Goal: Information Seeking & Learning: Find specific fact

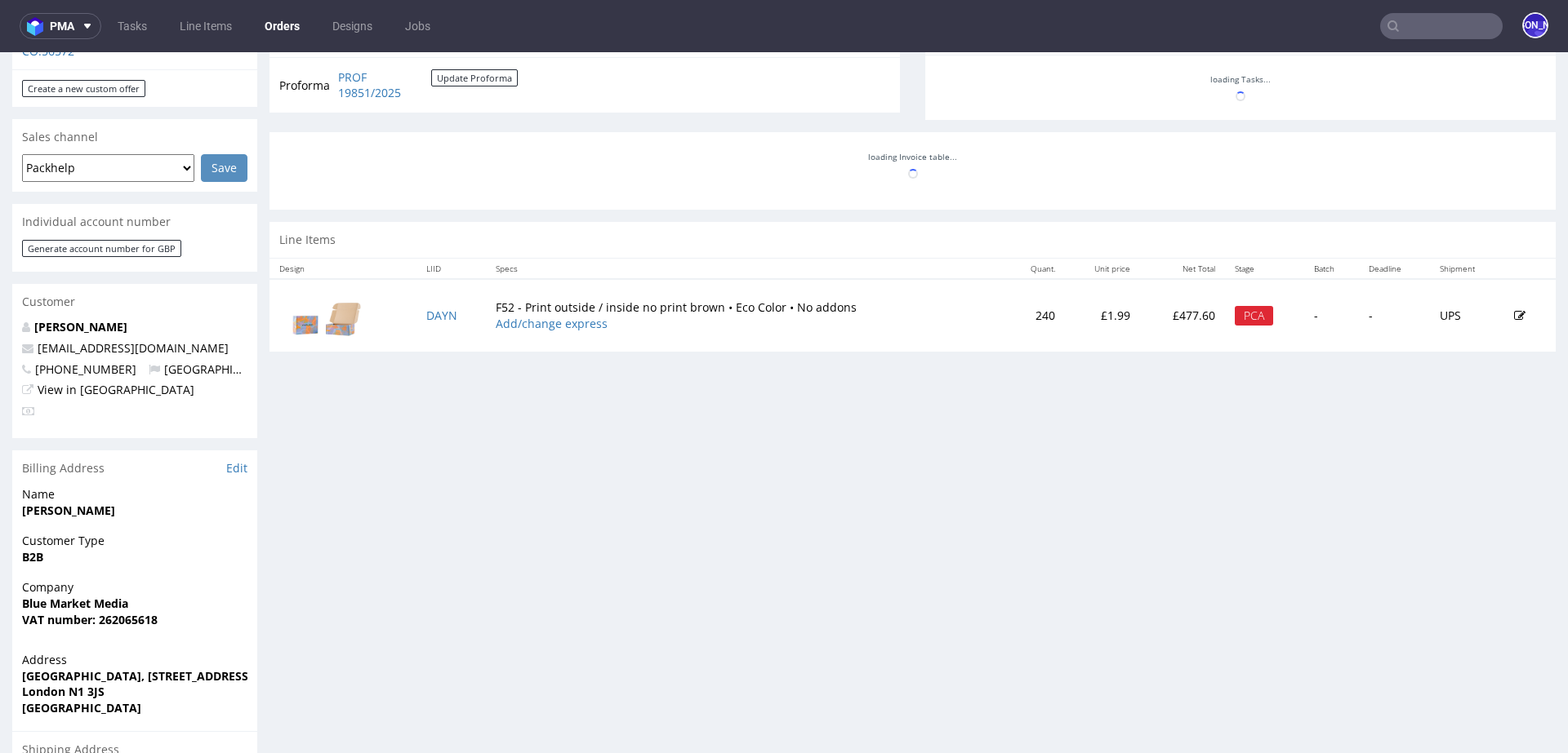
scroll to position [625, 0]
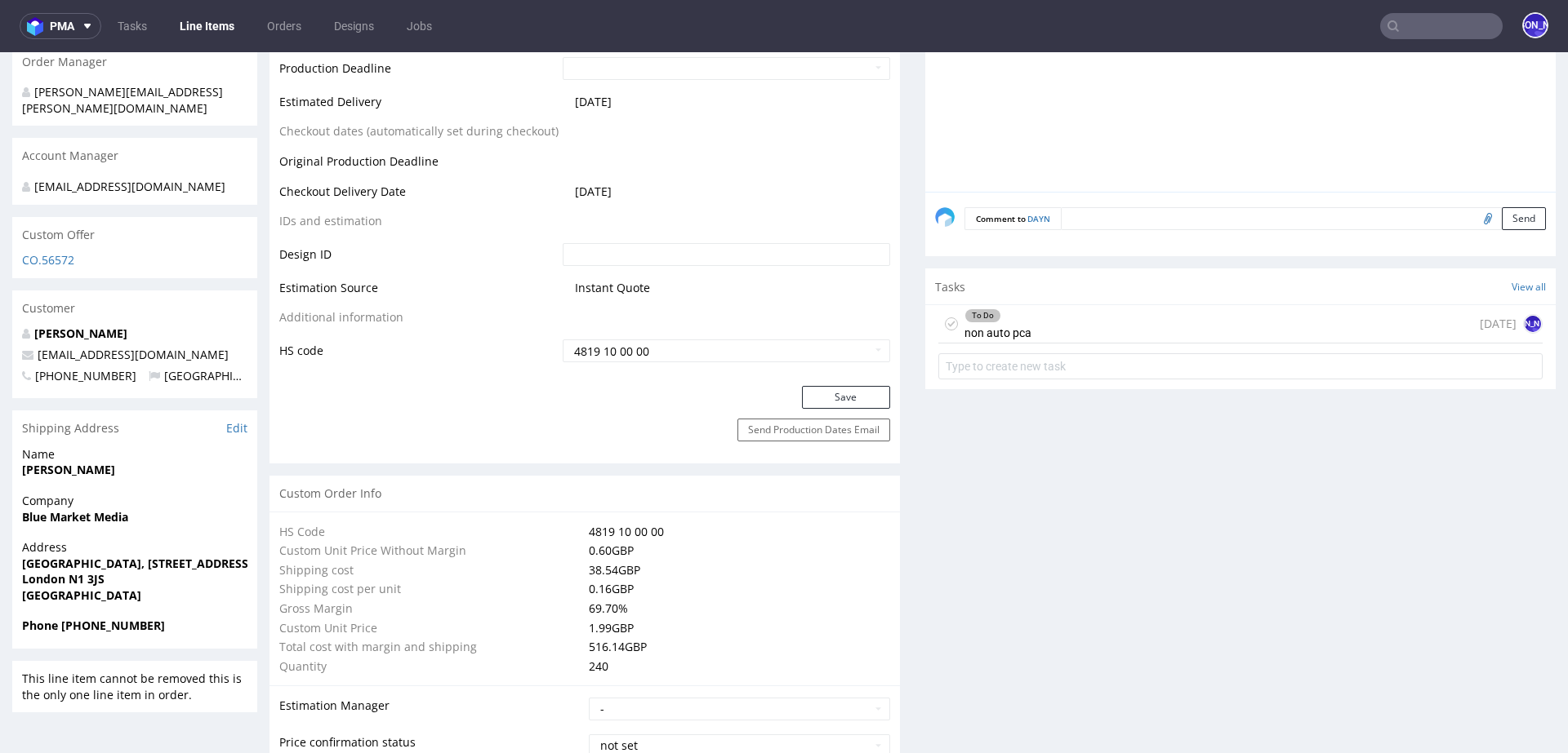
scroll to position [768, 0]
click at [1202, 321] on div "To Do non auto pca 2 days ago JO" at bounding box center [1240, 325] width 604 height 39
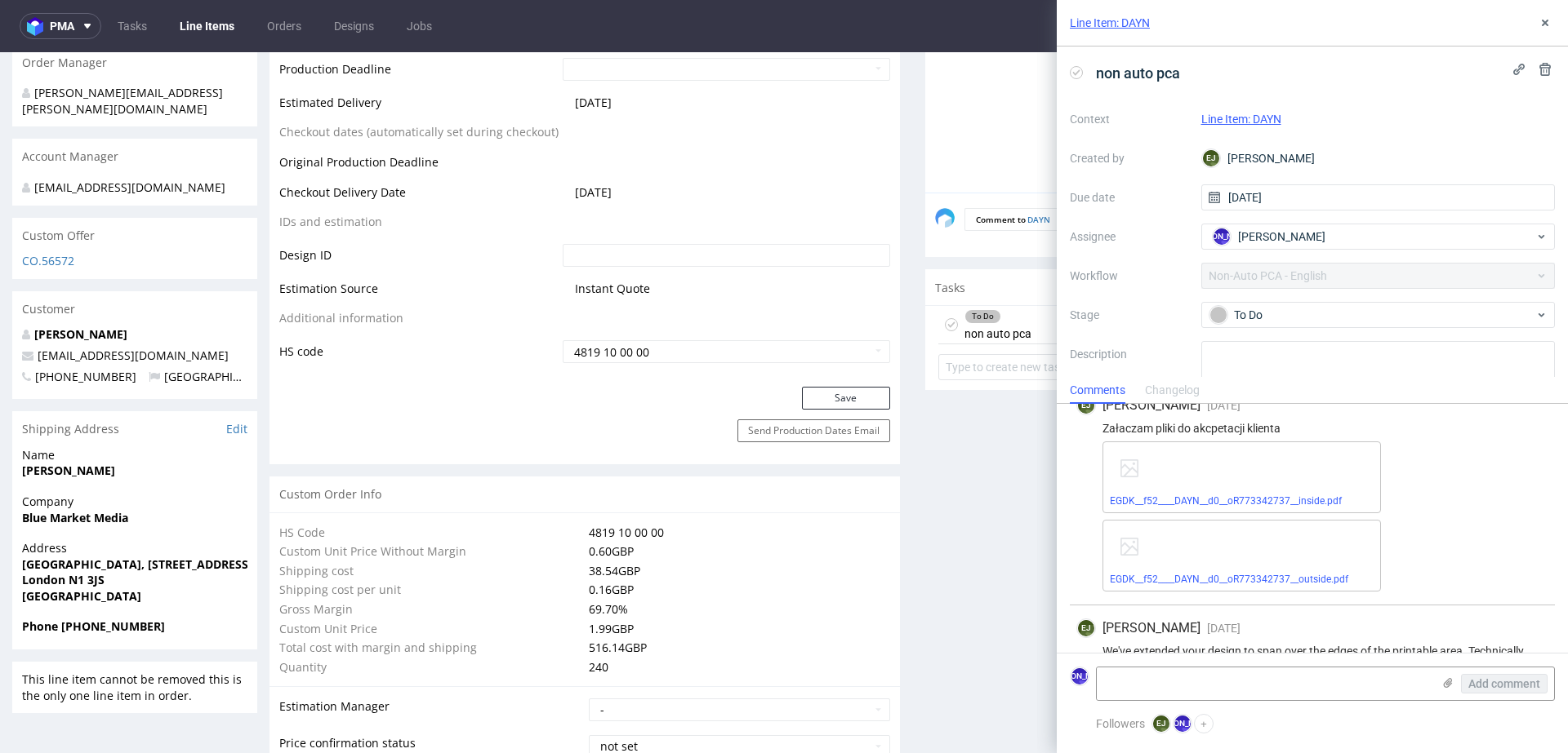
scroll to position [110, 0]
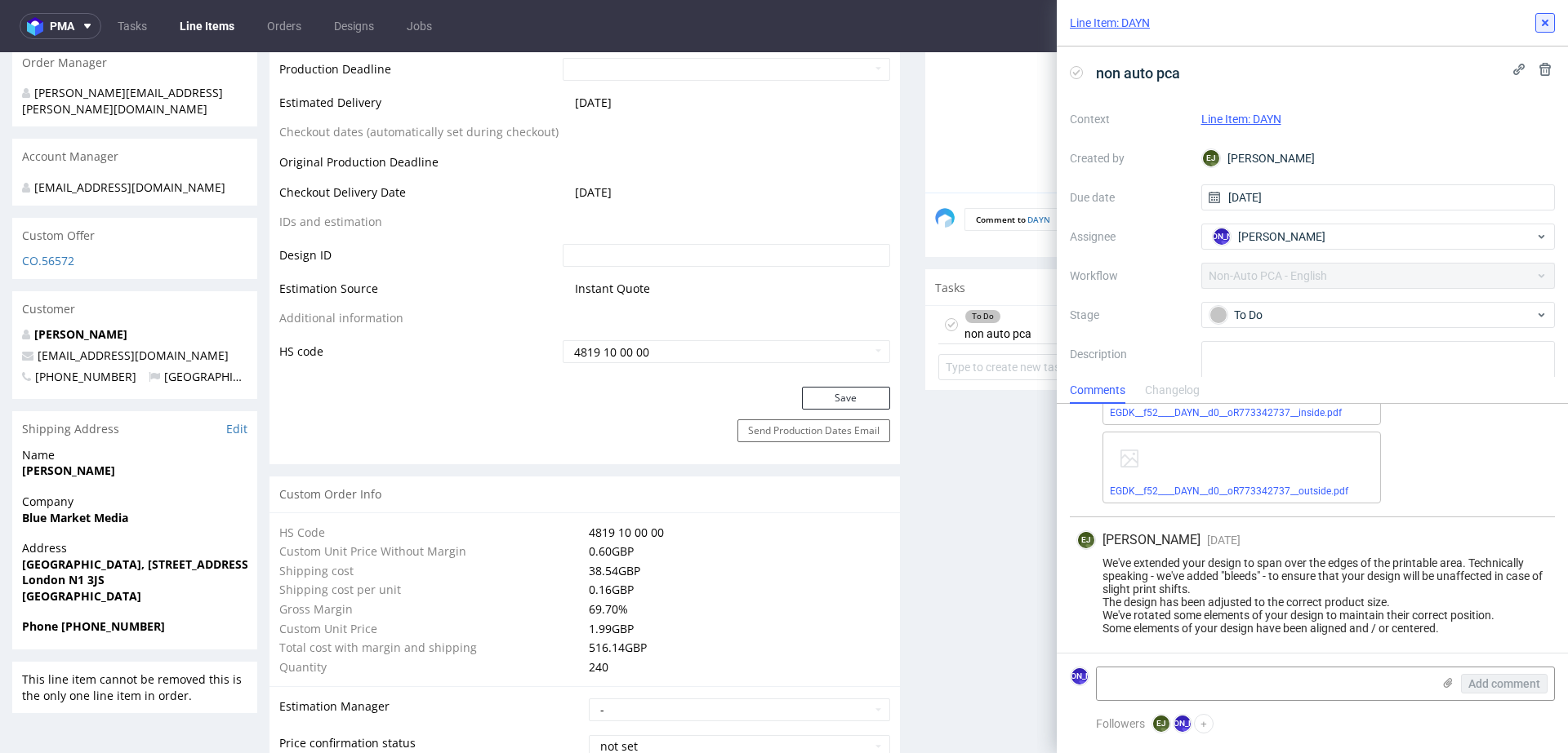
click at [1542, 24] on icon at bounding box center [1544, 23] width 13 height 13
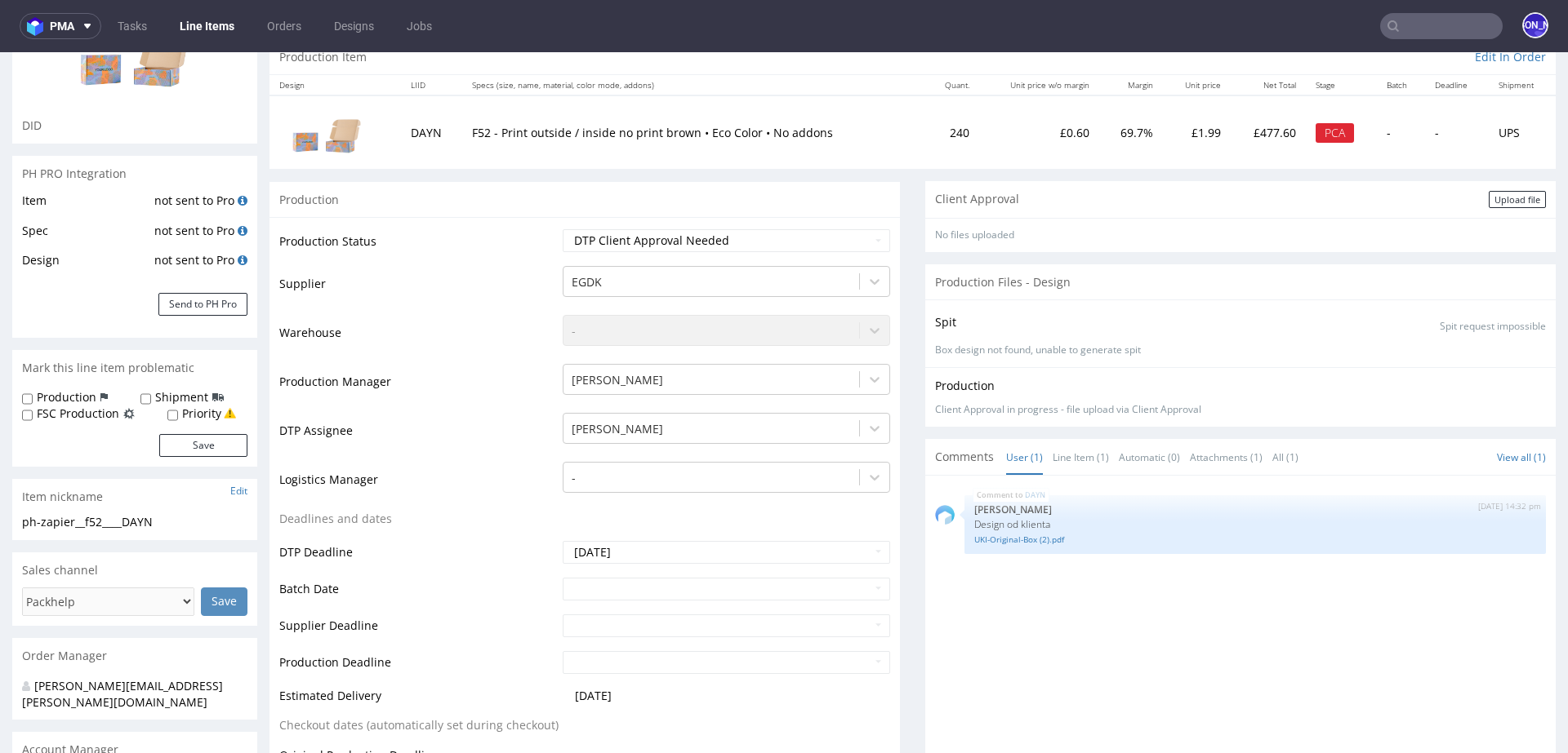
scroll to position [200, 0]
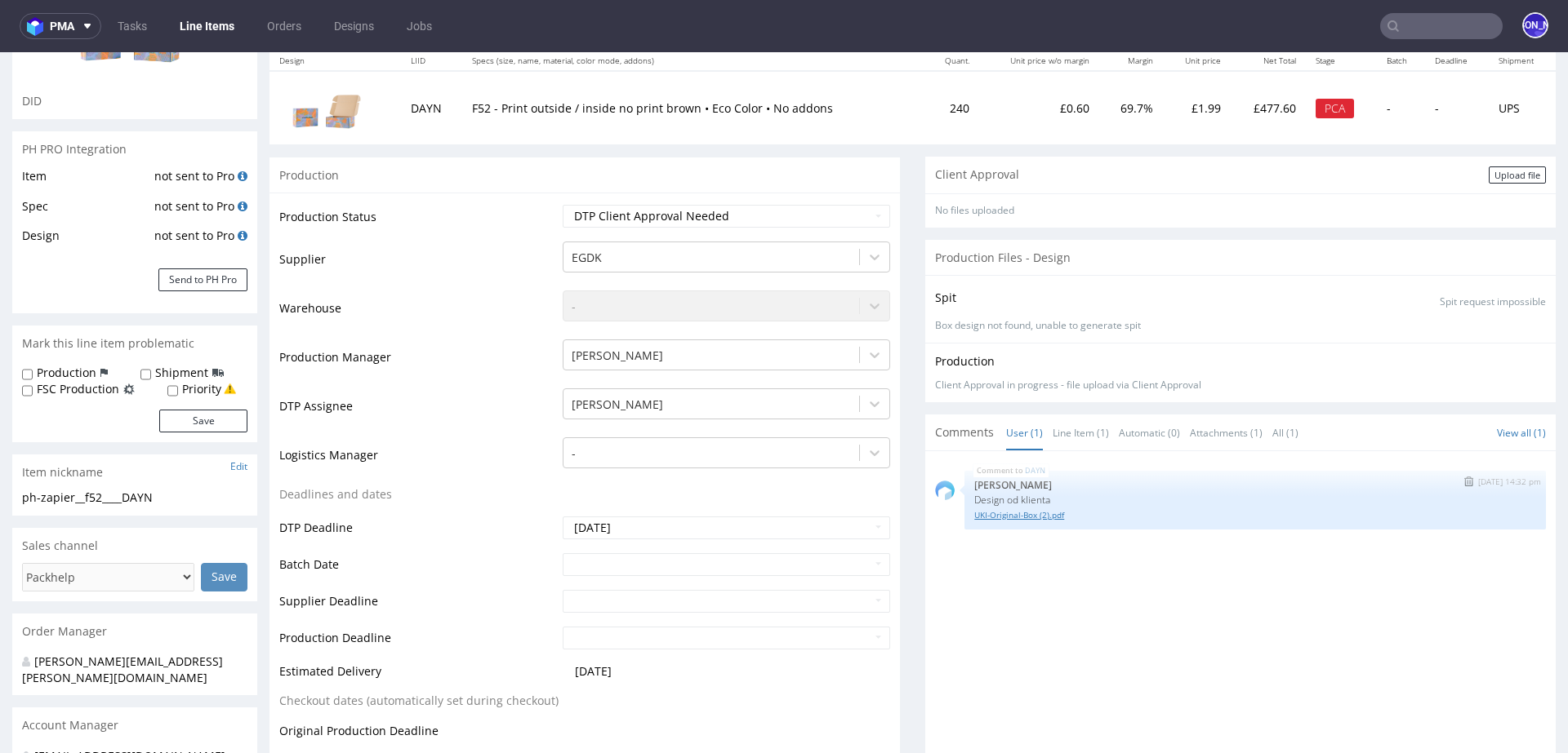
click at [1026, 513] on link "UKI-Original-Box (2).pdf" at bounding box center [1256, 515] width 562 height 12
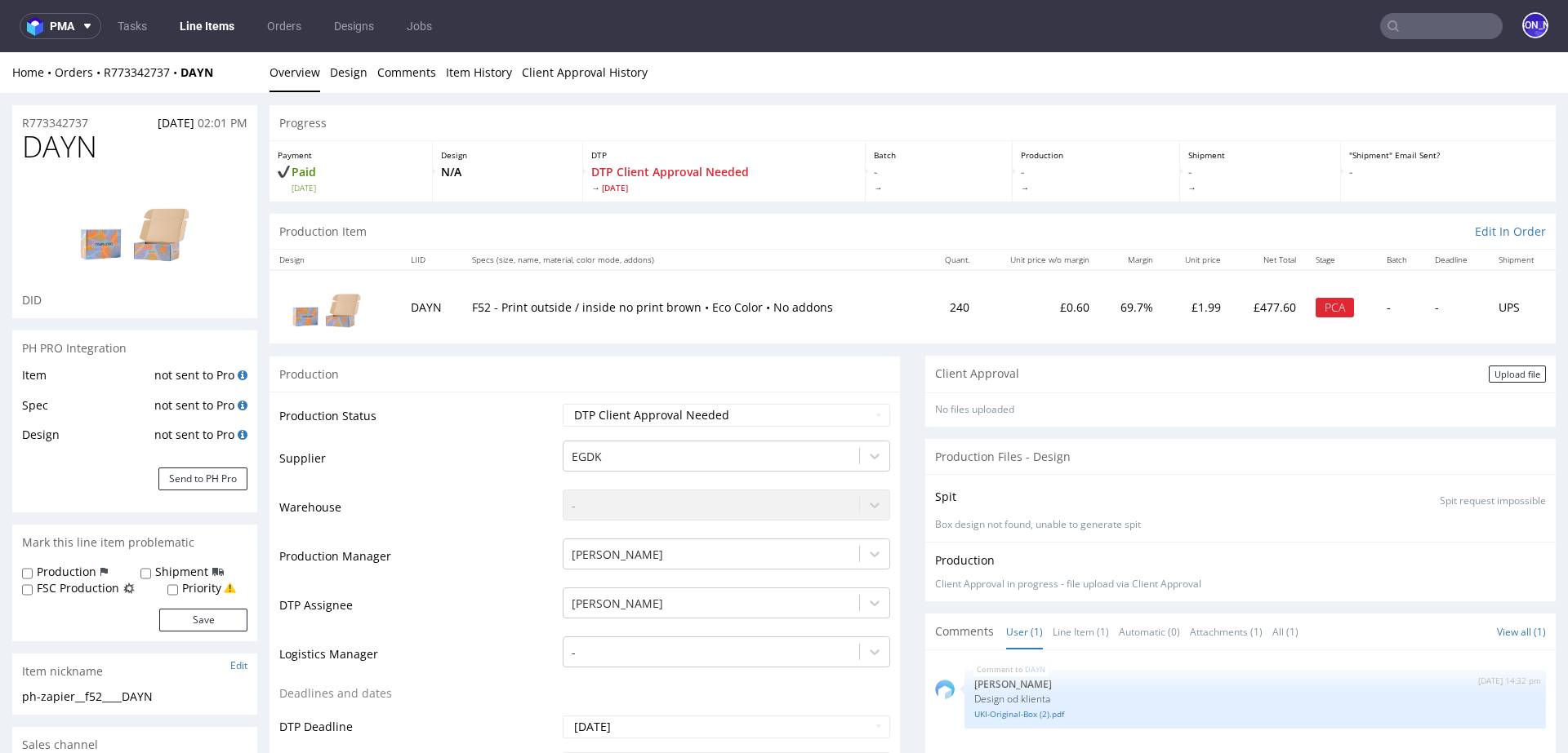
scroll to position [1502, 0]
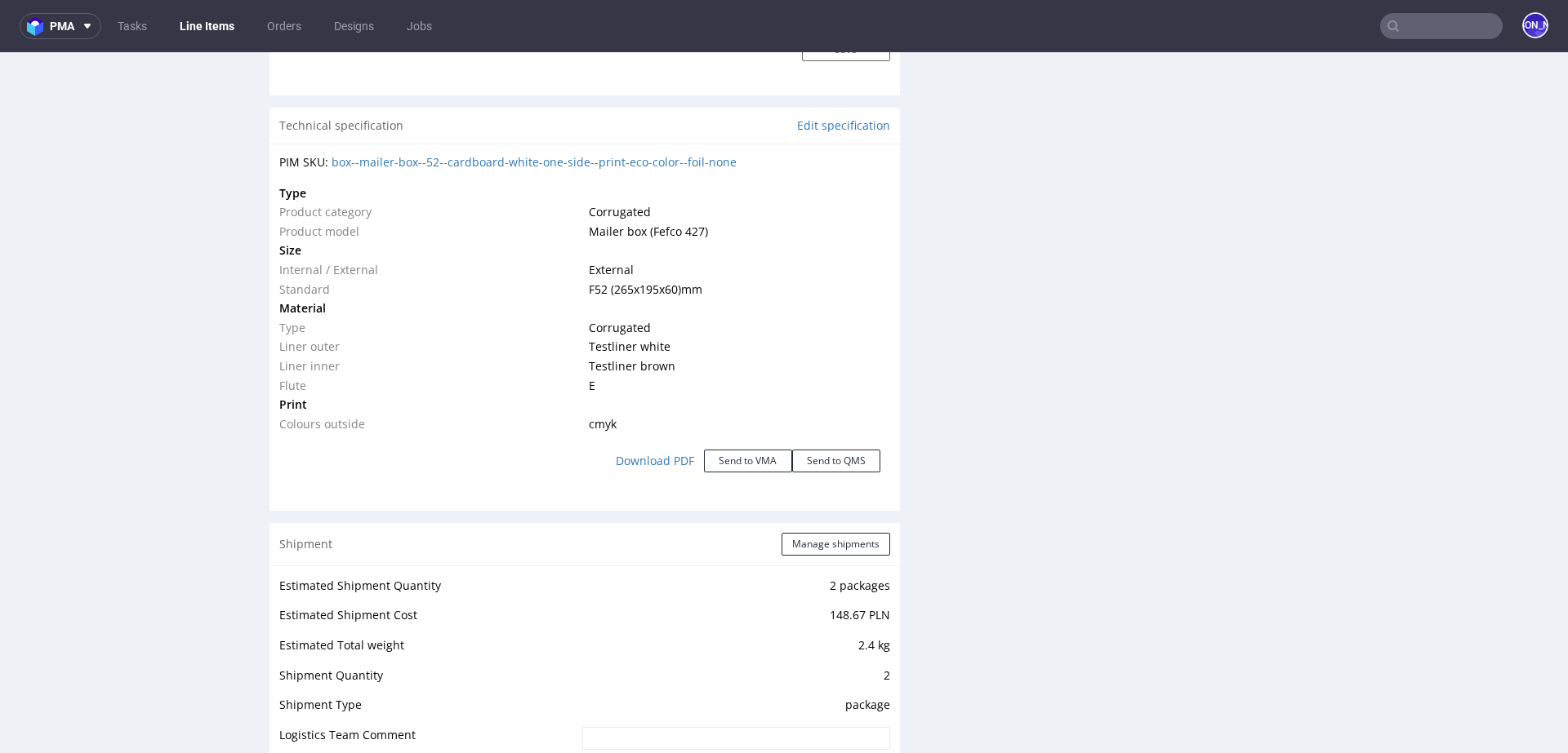
click at [1393, 26] on input "text" at bounding box center [1441, 26] width 123 height 26
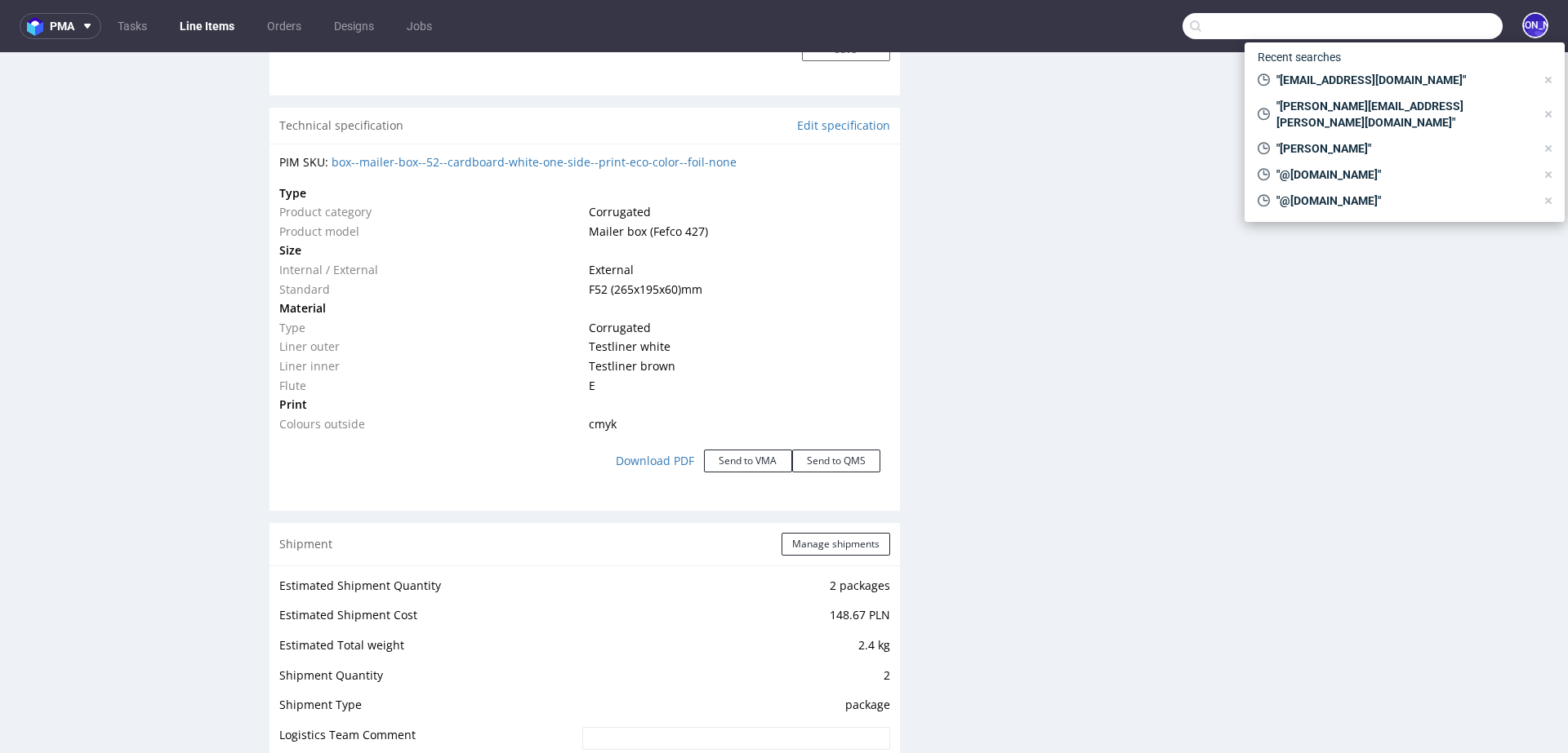
paste input "beth.evans@classicfootballshirts.co.uk"
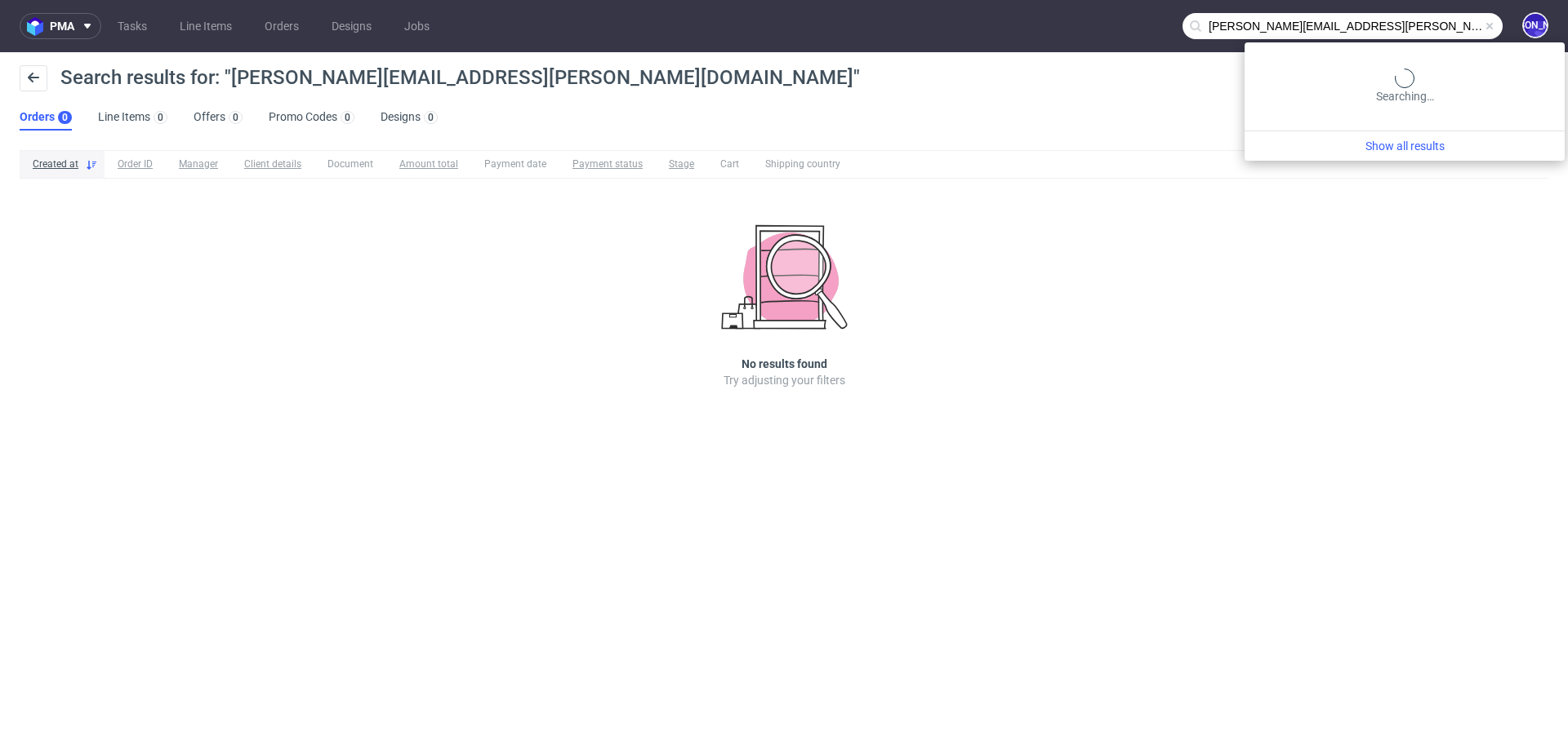
click at [1415, 20] on input "beth.evans@classicfootballshirts.co.uk" at bounding box center [1343, 26] width 320 height 26
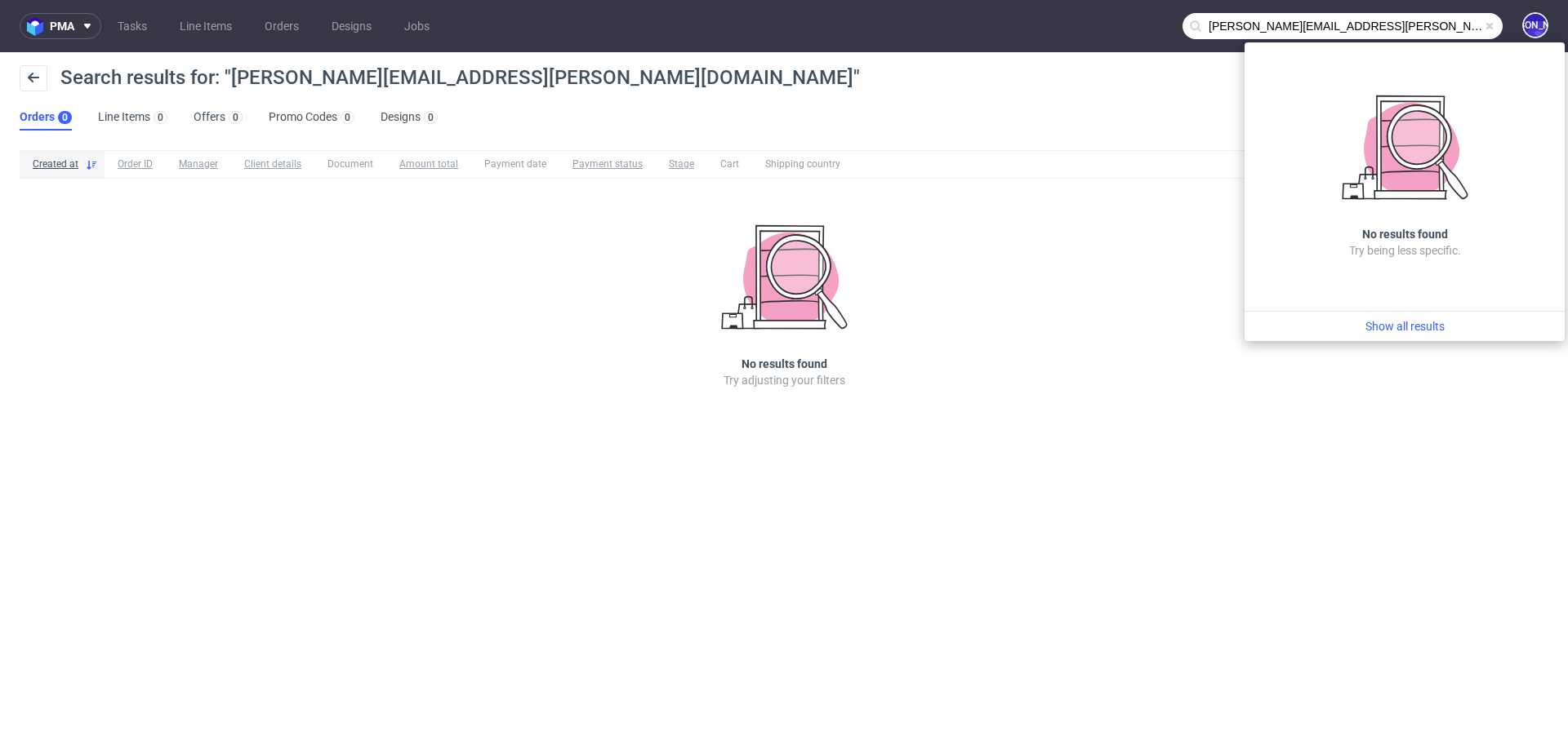
click at [1256, 25] on input "beth.evans@classicfootballshirts.co.uk" at bounding box center [1343, 26] width 320 height 26
drag, startPoint x: 1263, startPoint y: 25, endPoint x: 1078, endPoint y: 24, distance: 185.0
click at [1078, 24] on nav "pma Tasks Line Items Orders Designs Jobs beth.evans@classicfootballshirts.co.uk…" at bounding box center [784, 26] width 1568 height 52
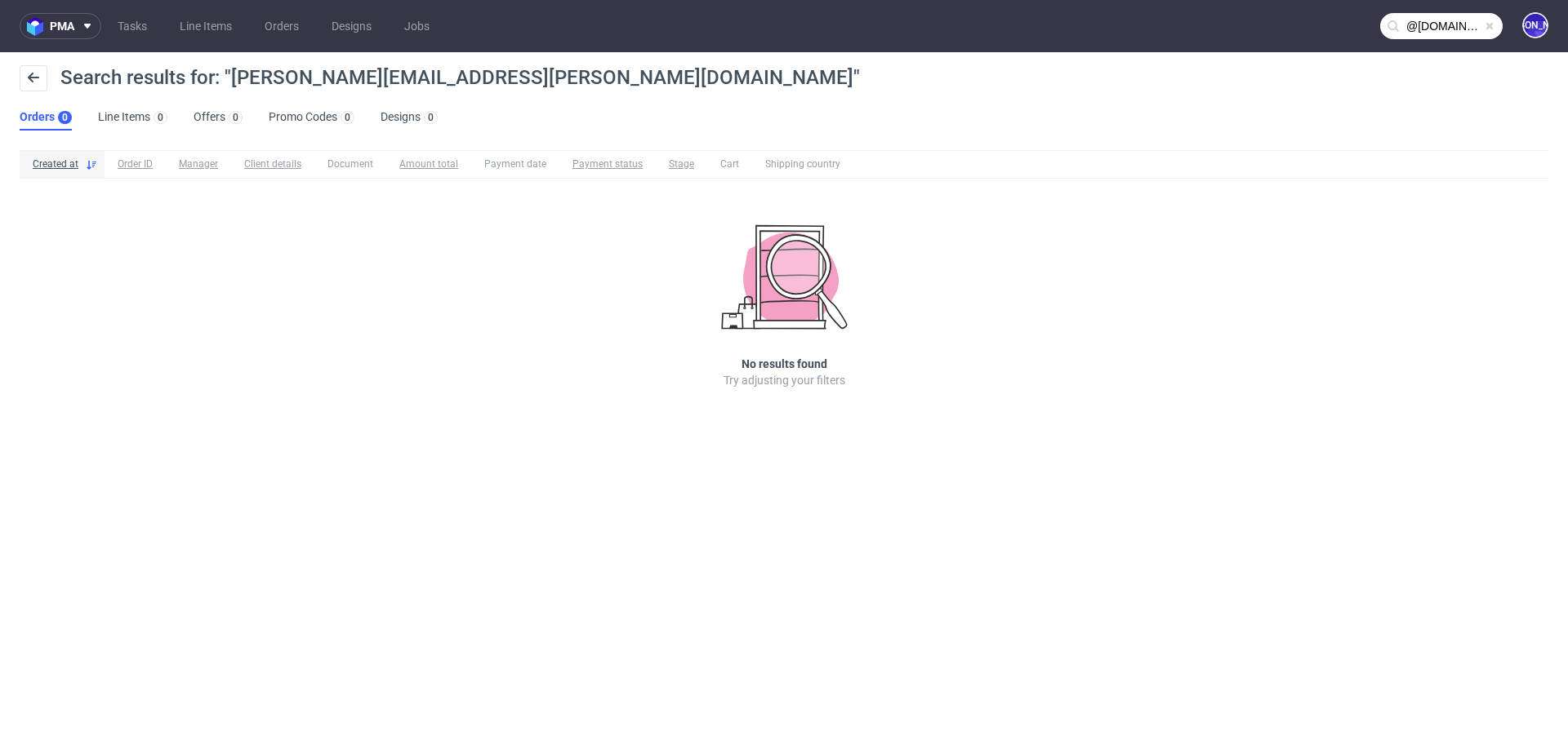
type input "@classicfootballshirts.co.uk"
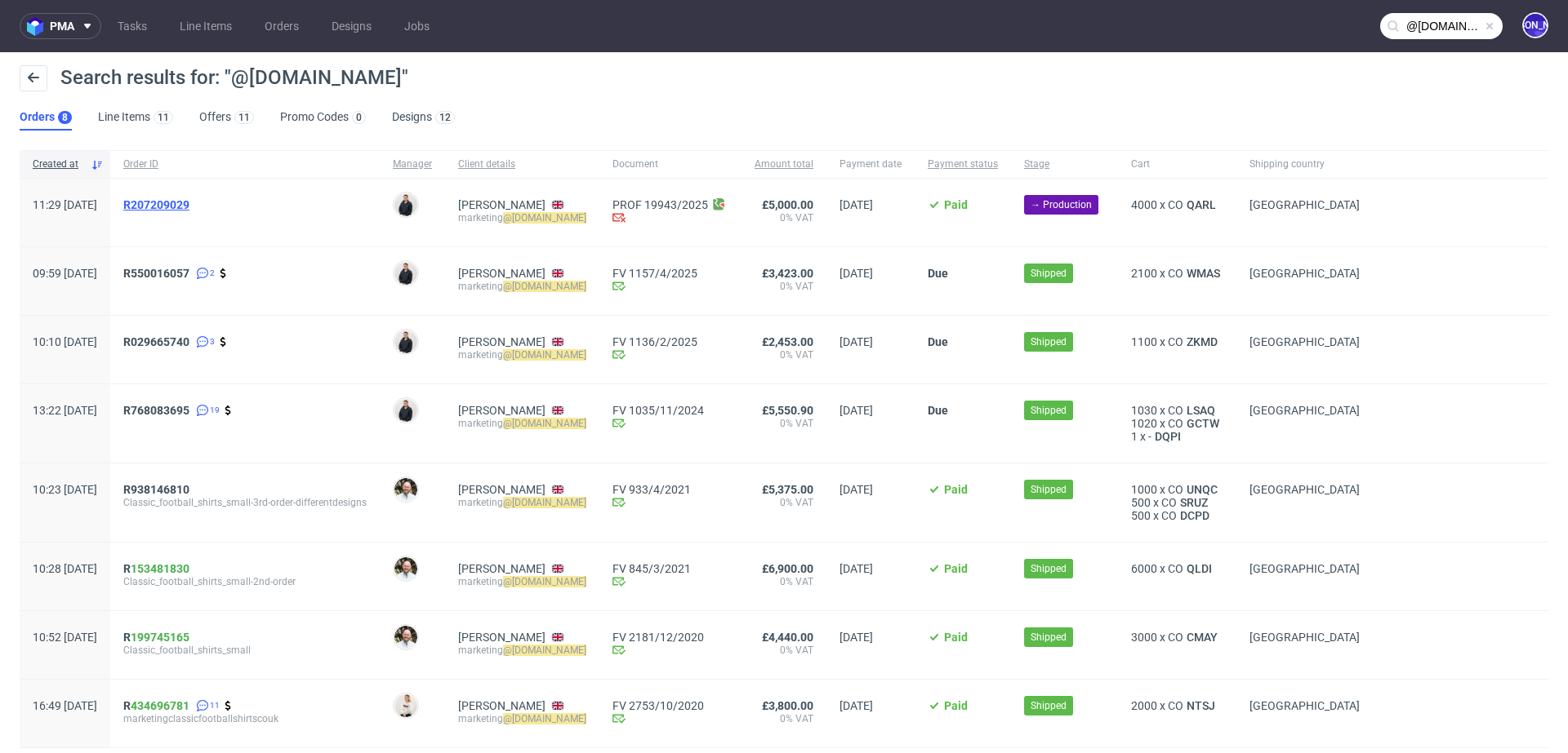
click at [182, 203] on span "R207209029" at bounding box center [156, 205] width 66 height 13
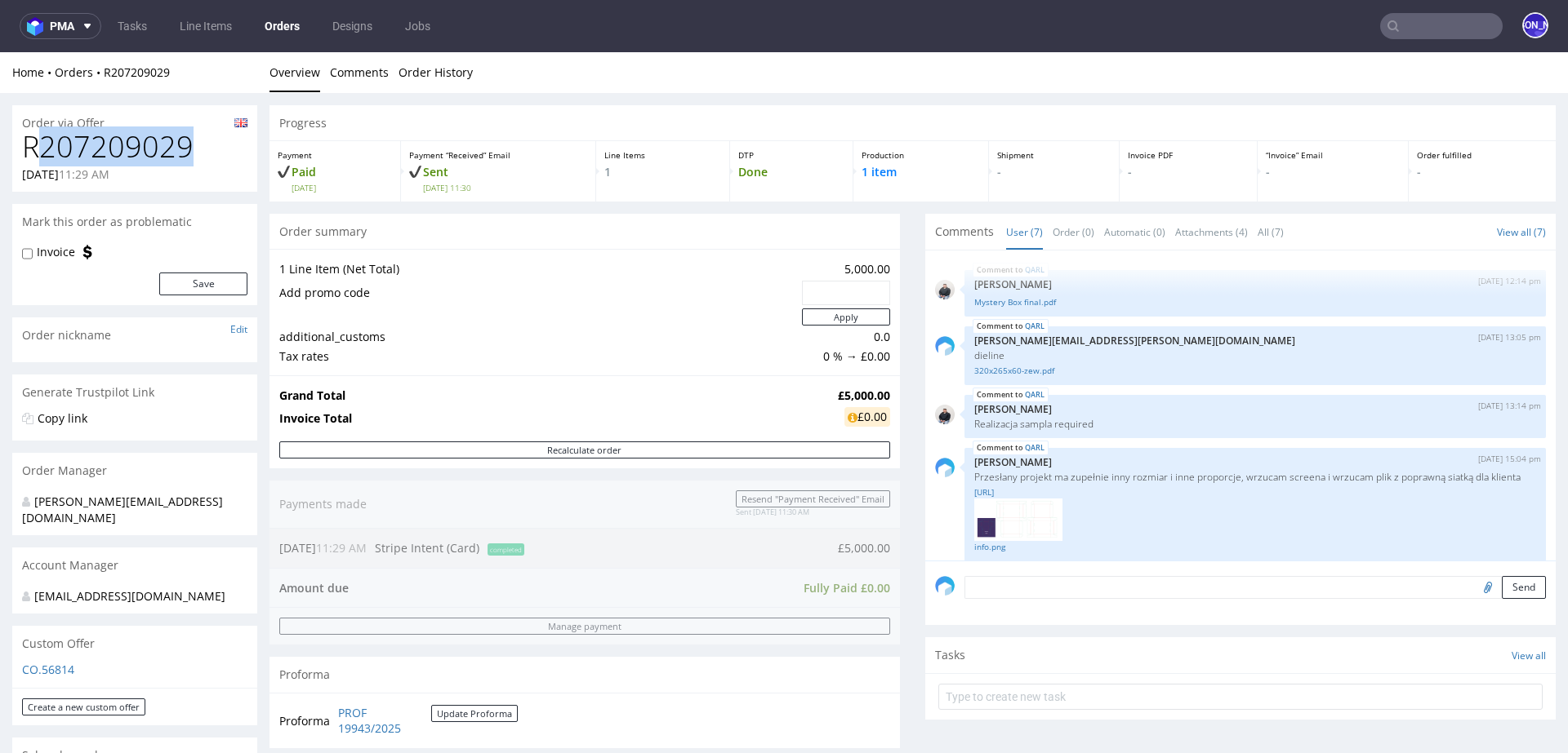
drag, startPoint x: 216, startPoint y: 146, endPoint x: 25, endPoint y: 145, distance: 191.0
click at [25, 146] on h1 "R207209029" at bounding box center [134, 146] width 225 height 33
copy h1 "R207209029"
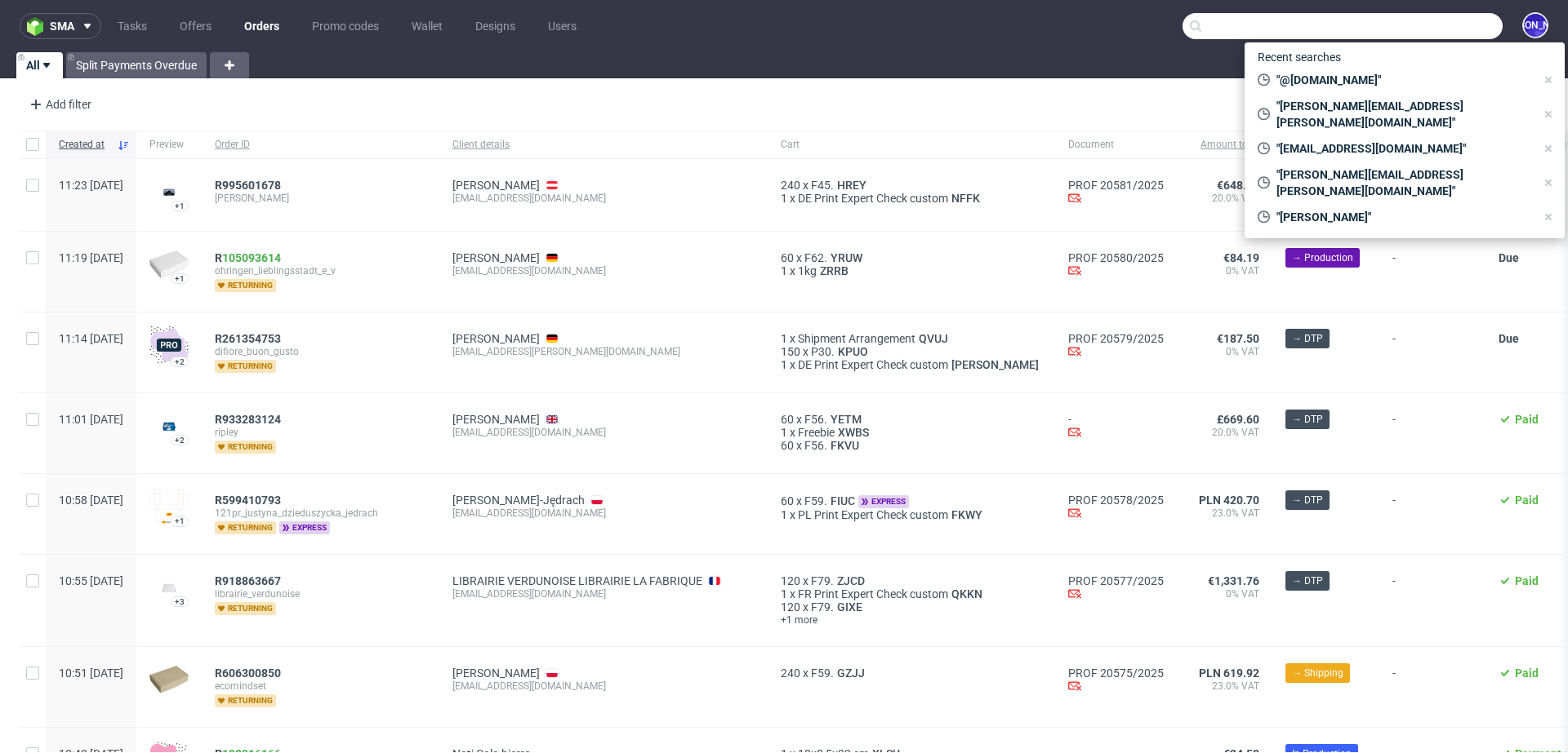
click at [1426, 26] on input "text" at bounding box center [1343, 26] width 320 height 26
paste input "[EMAIL_ADDRESS][DOMAIN_NAME]"
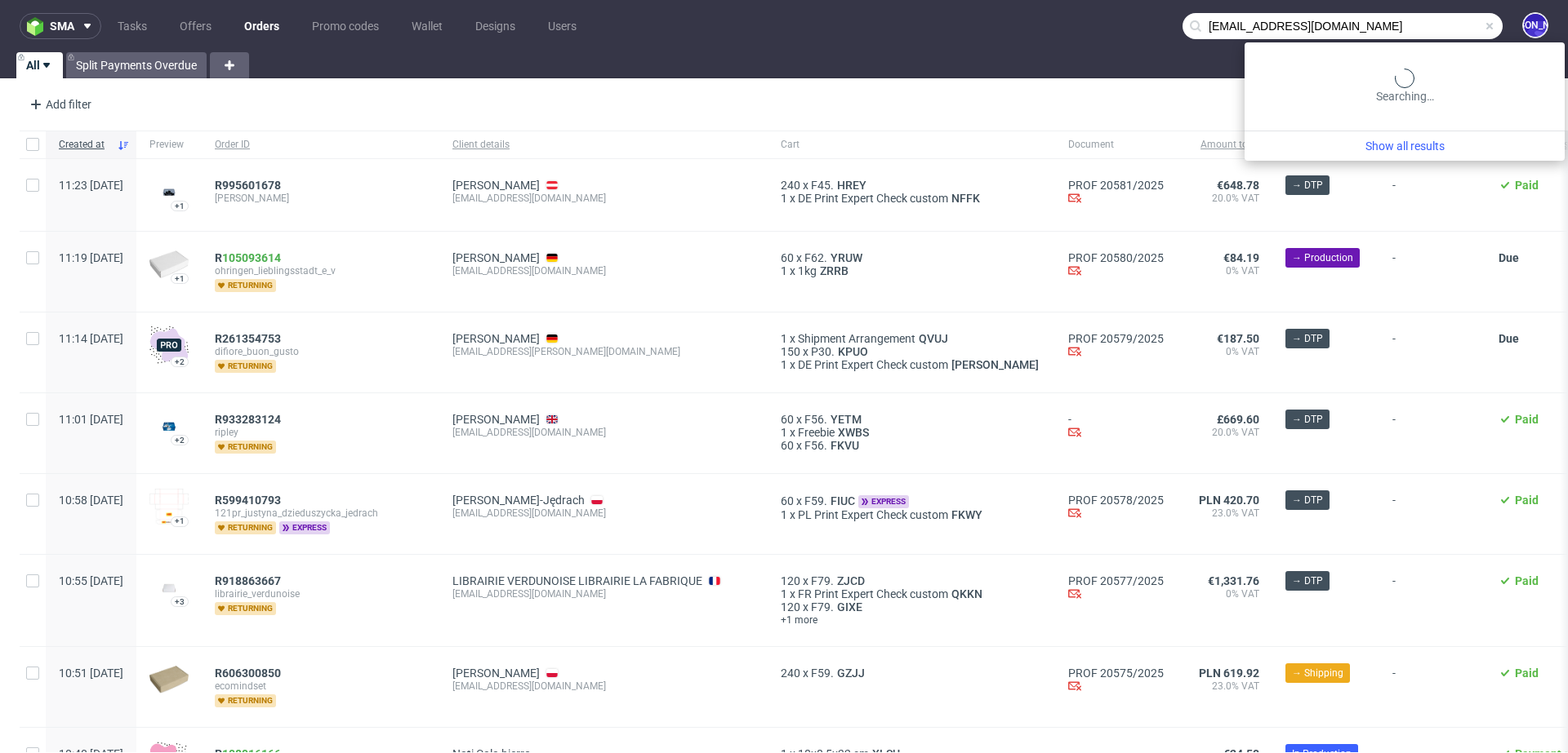
type input "[EMAIL_ADDRESS][DOMAIN_NAME]"
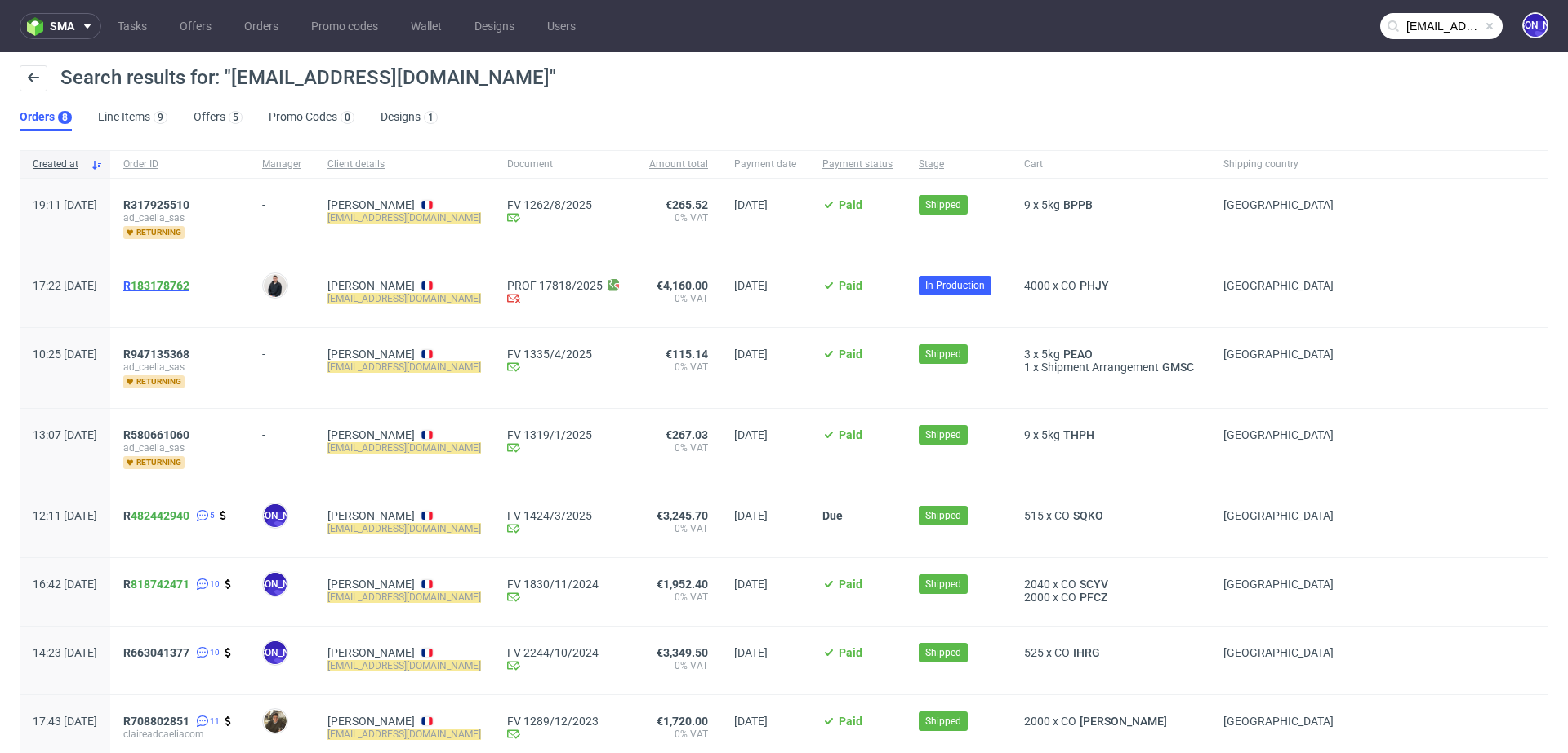
click at [176, 280] on span "R 183178762" at bounding box center [156, 286] width 66 height 13
click at [186, 354] on span "R947135368" at bounding box center [156, 354] width 66 height 13
click at [175, 286] on span "R 183178762" at bounding box center [156, 286] width 66 height 13
click at [173, 517] on span "R 482442940" at bounding box center [156, 515] width 66 height 13
click at [174, 582] on span "R 818742471" at bounding box center [156, 584] width 66 height 13
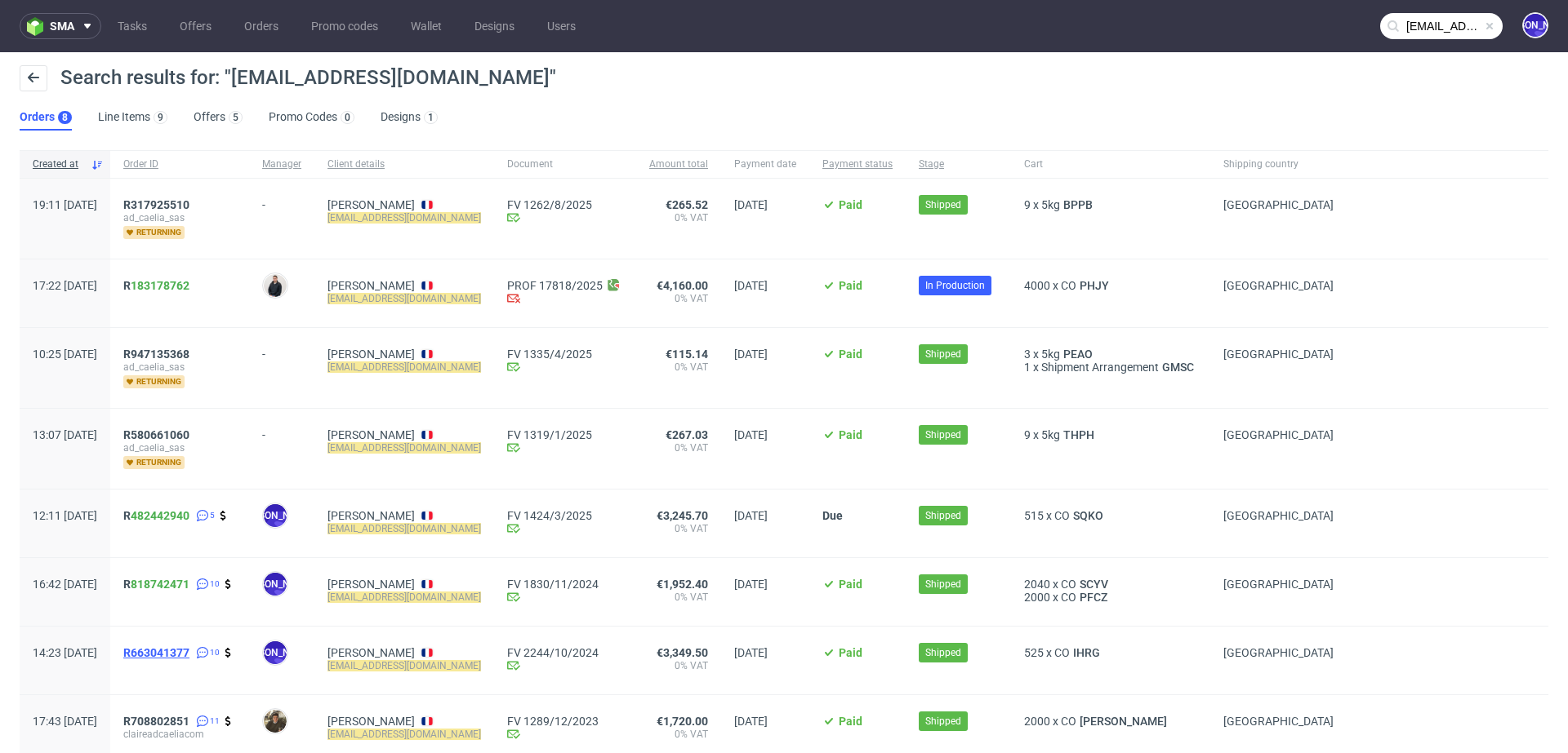
click at [186, 653] on span "R663041377" at bounding box center [156, 652] width 66 height 13
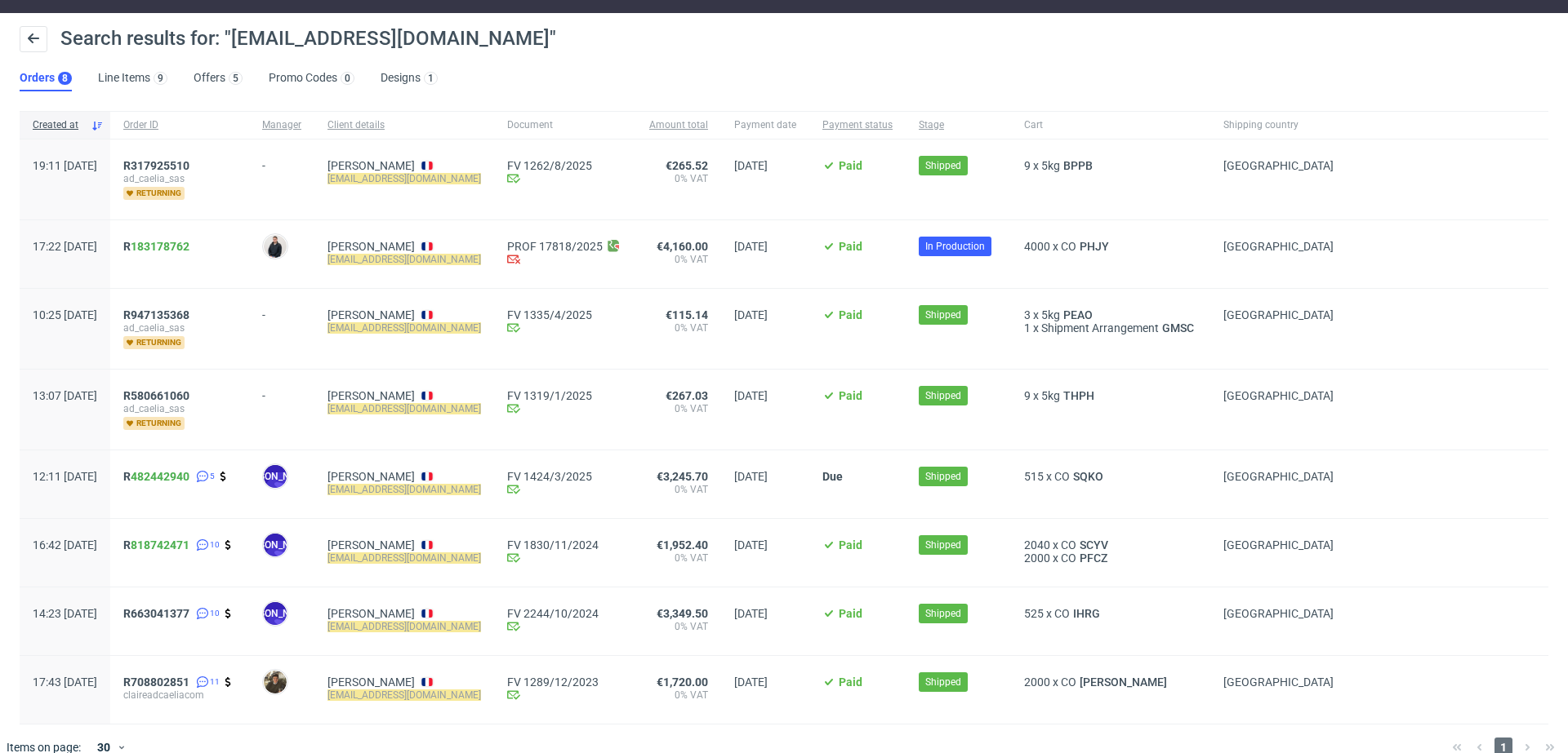
scroll to position [61, 0]
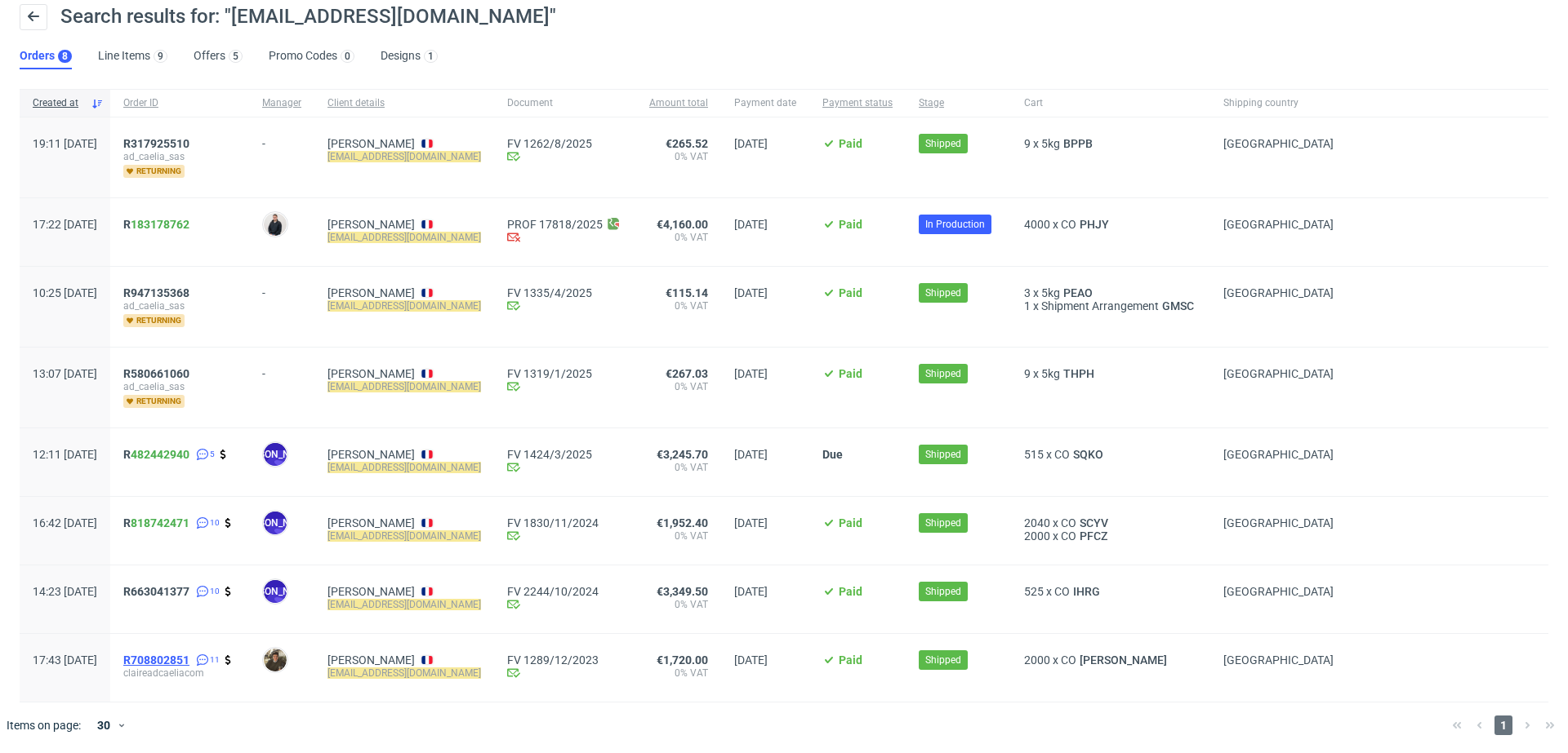
click at [190, 658] on span "R708802851" at bounding box center [156, 660] width 66 height 13
click at [181, 223] on link "183178762" at bounding box center [159, 224] width 58 height 13
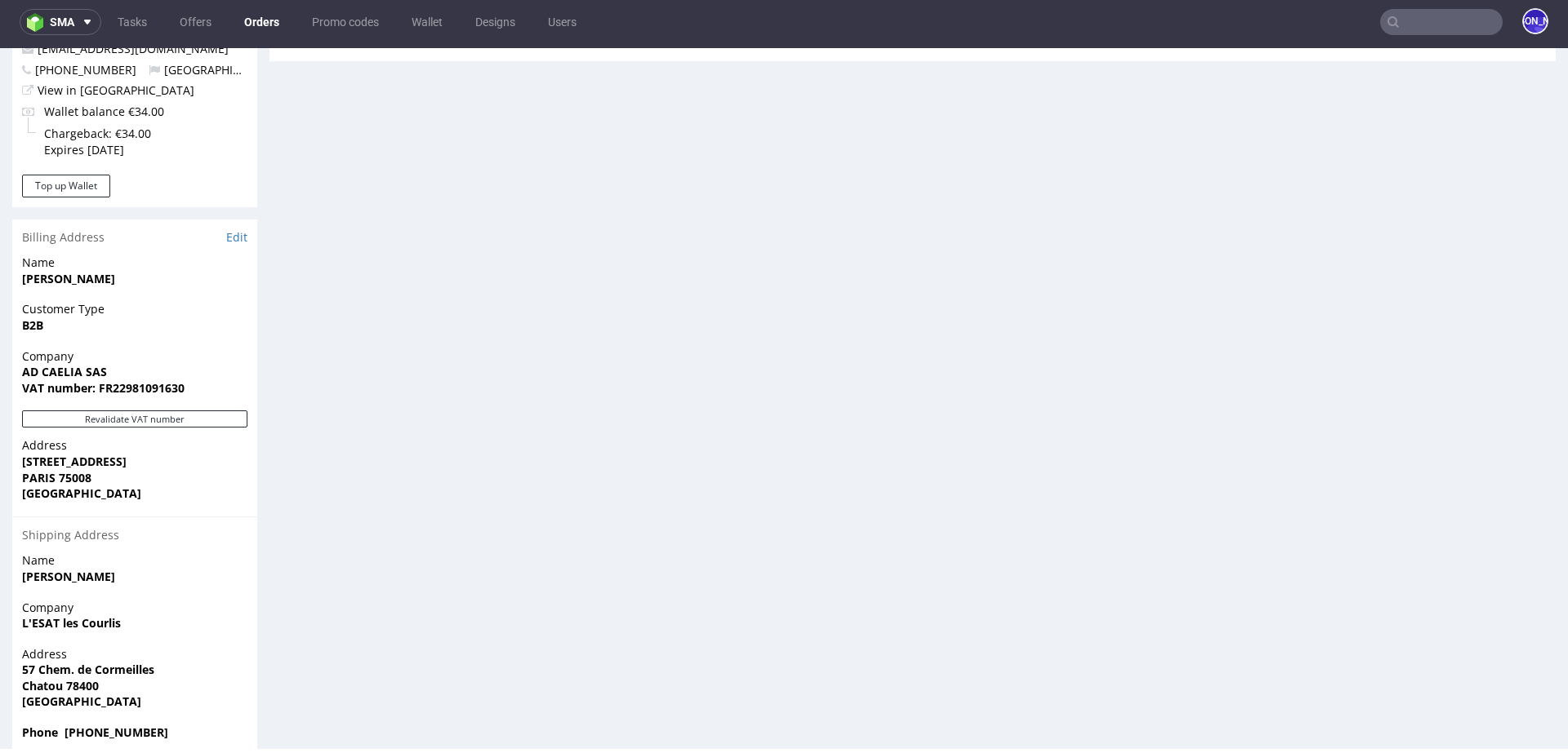
scroll to position [925, 0]
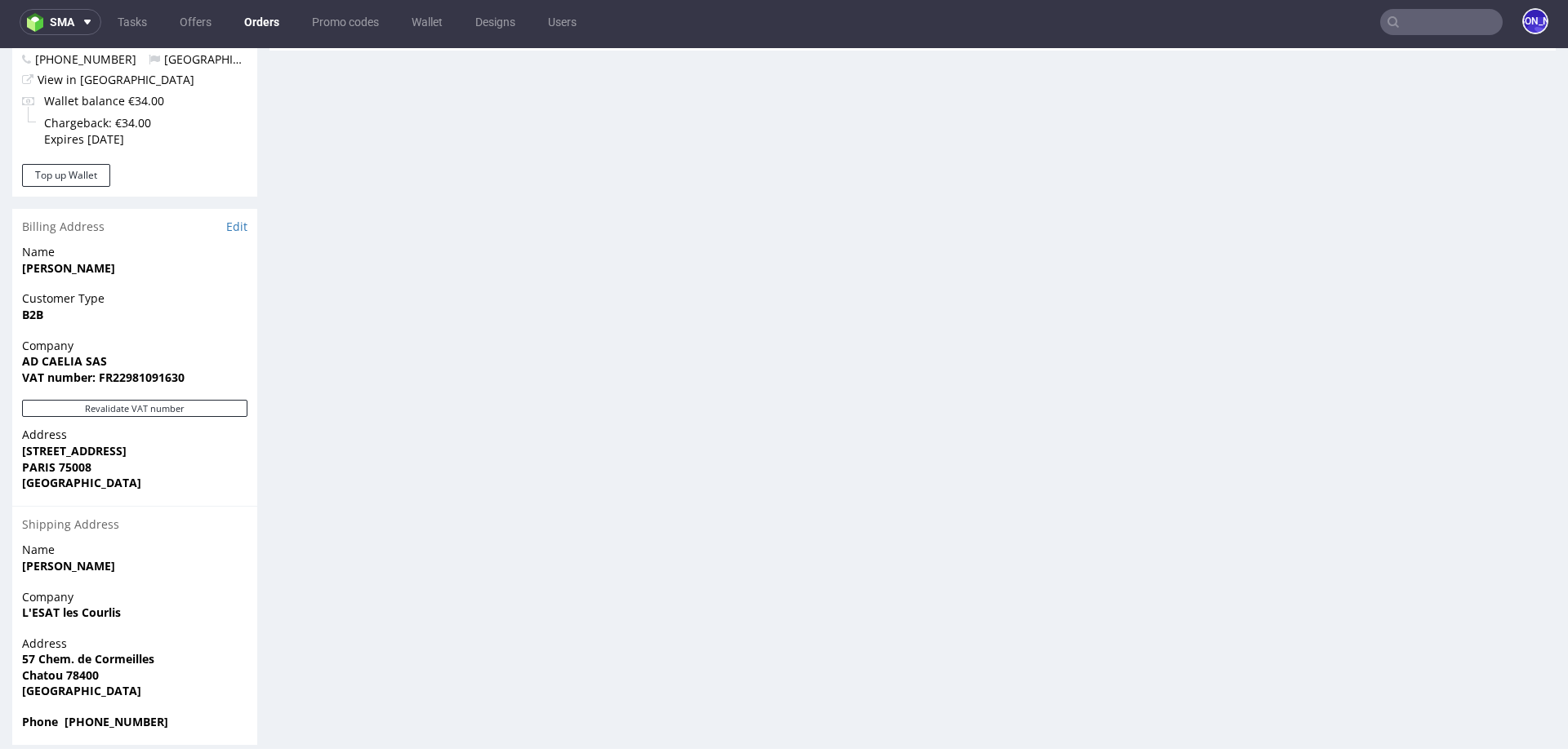
drag, startPoint x: 134, startPoint y: 544, endPoint x: 10, endPoint y: 544, distance: 124.0
copy strong "[PERSON_NAME]"
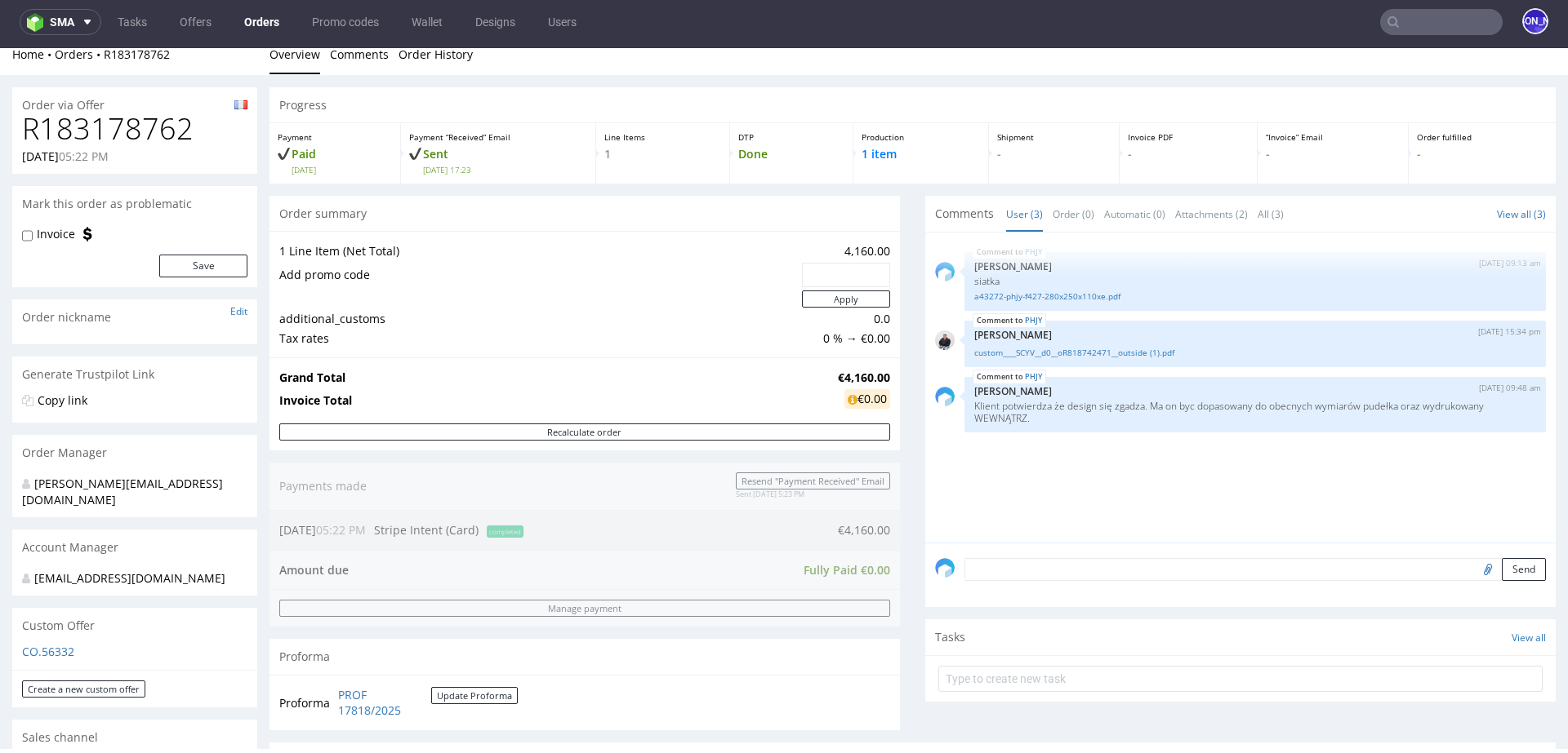
scroll to position [17, 0]
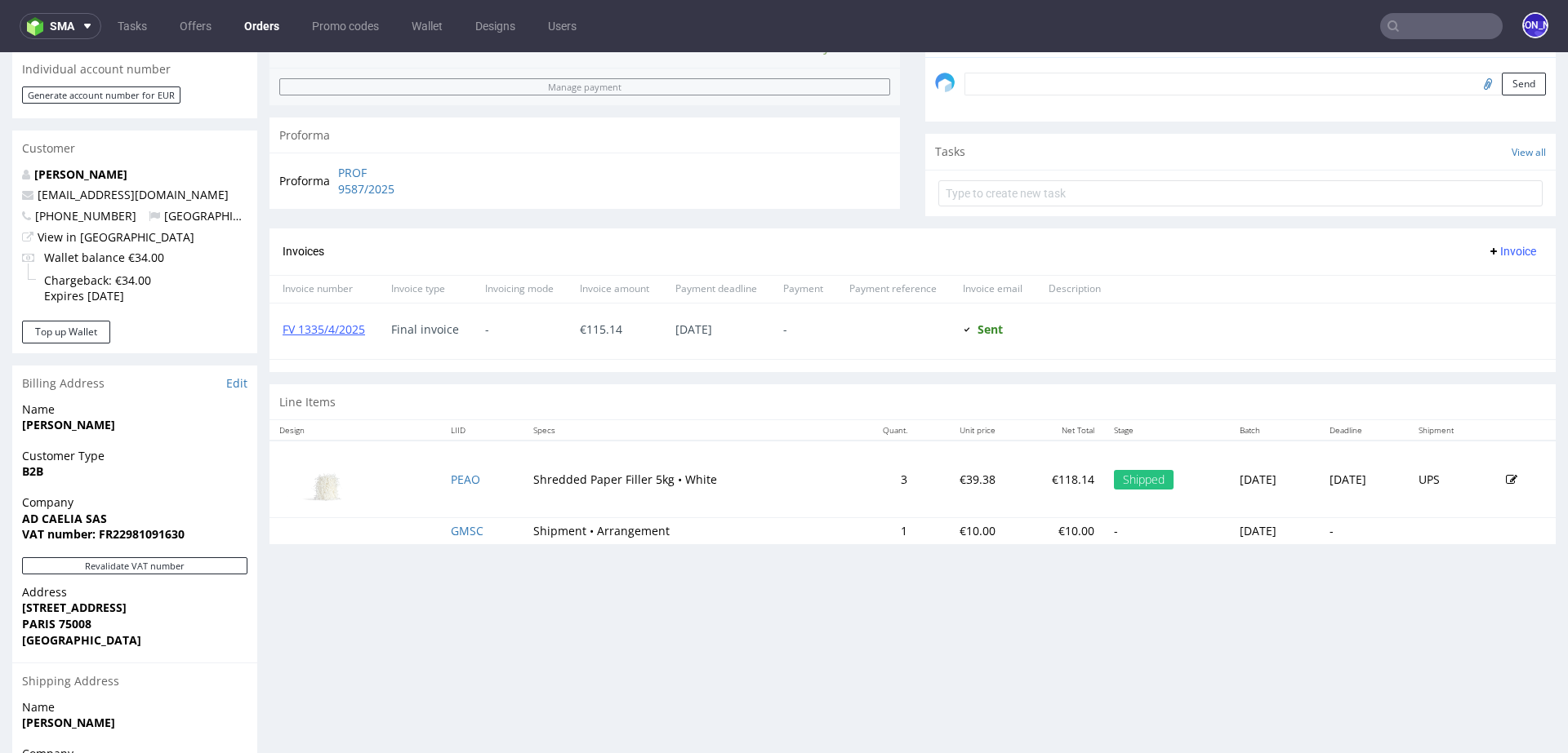
scroll to position [488, 0]
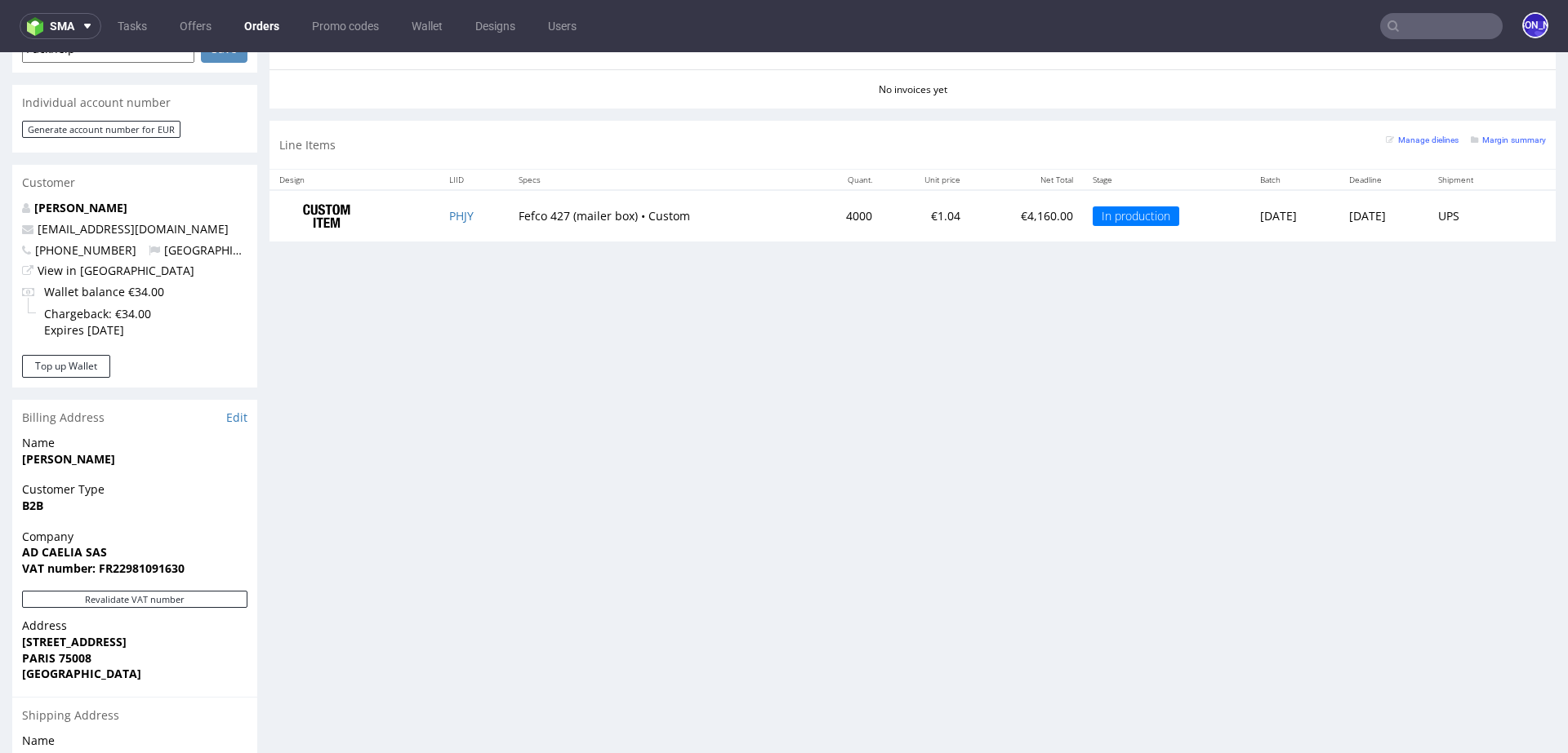
scroll to position [575, 0]
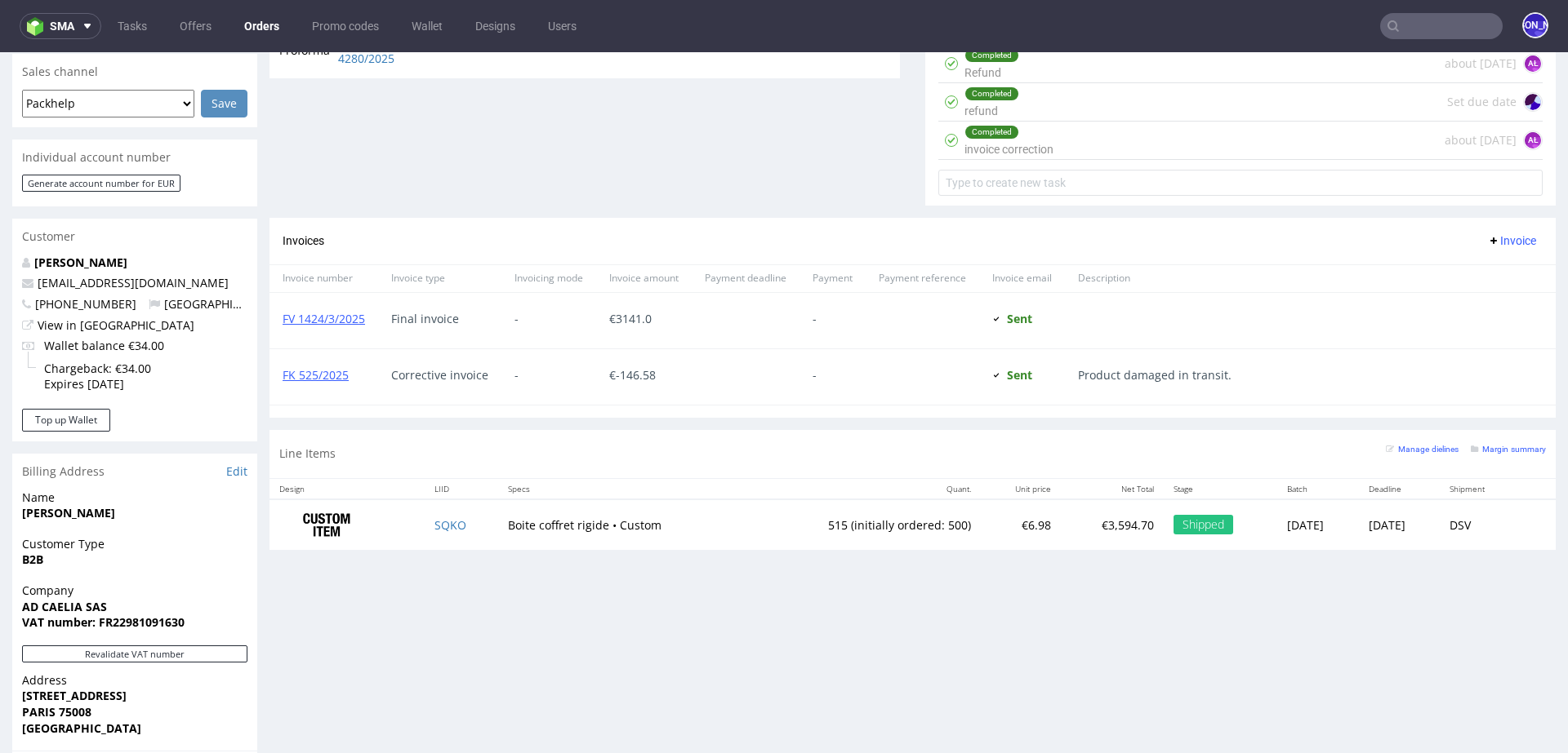
scroll to position [683, 0]
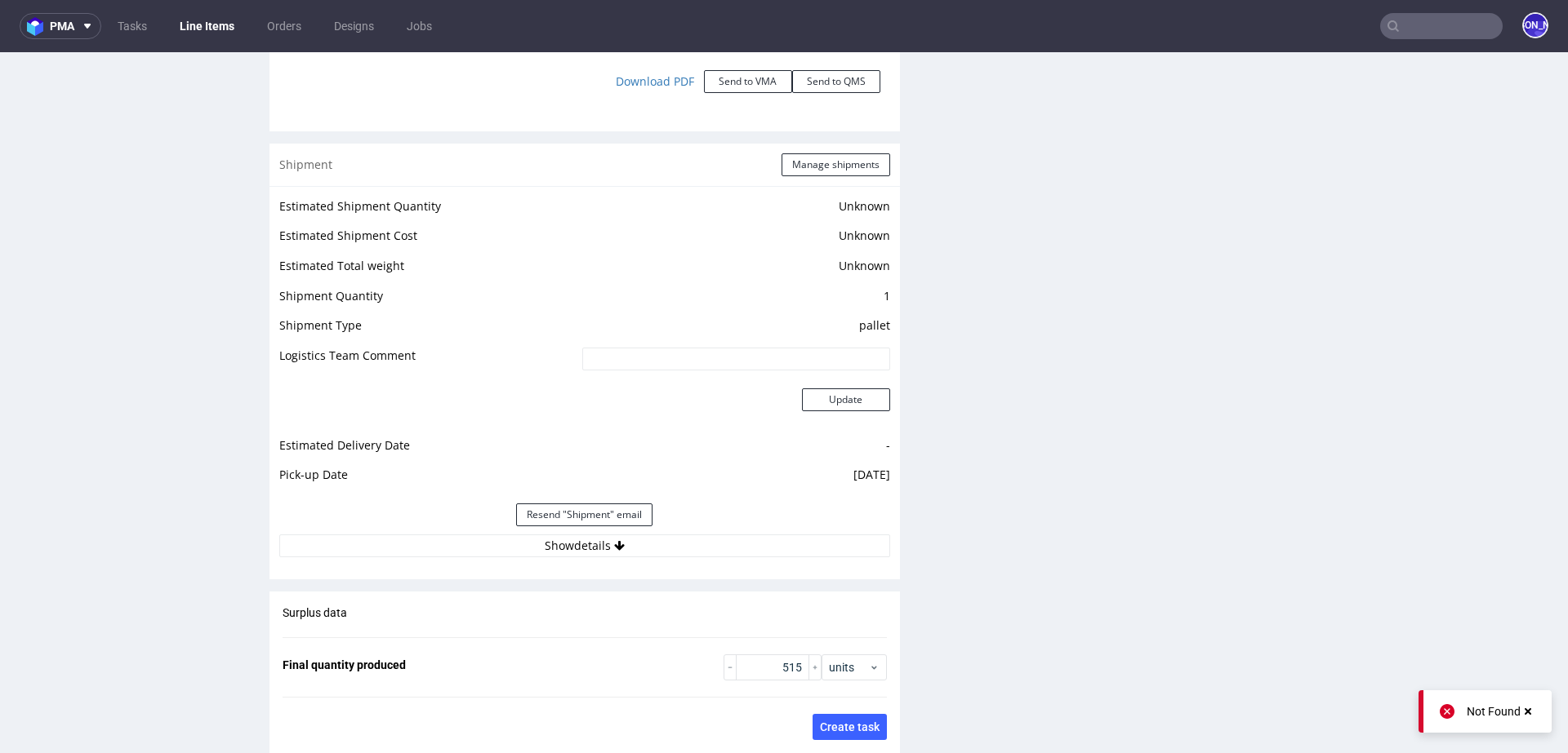
scroll to position [2063, 0]
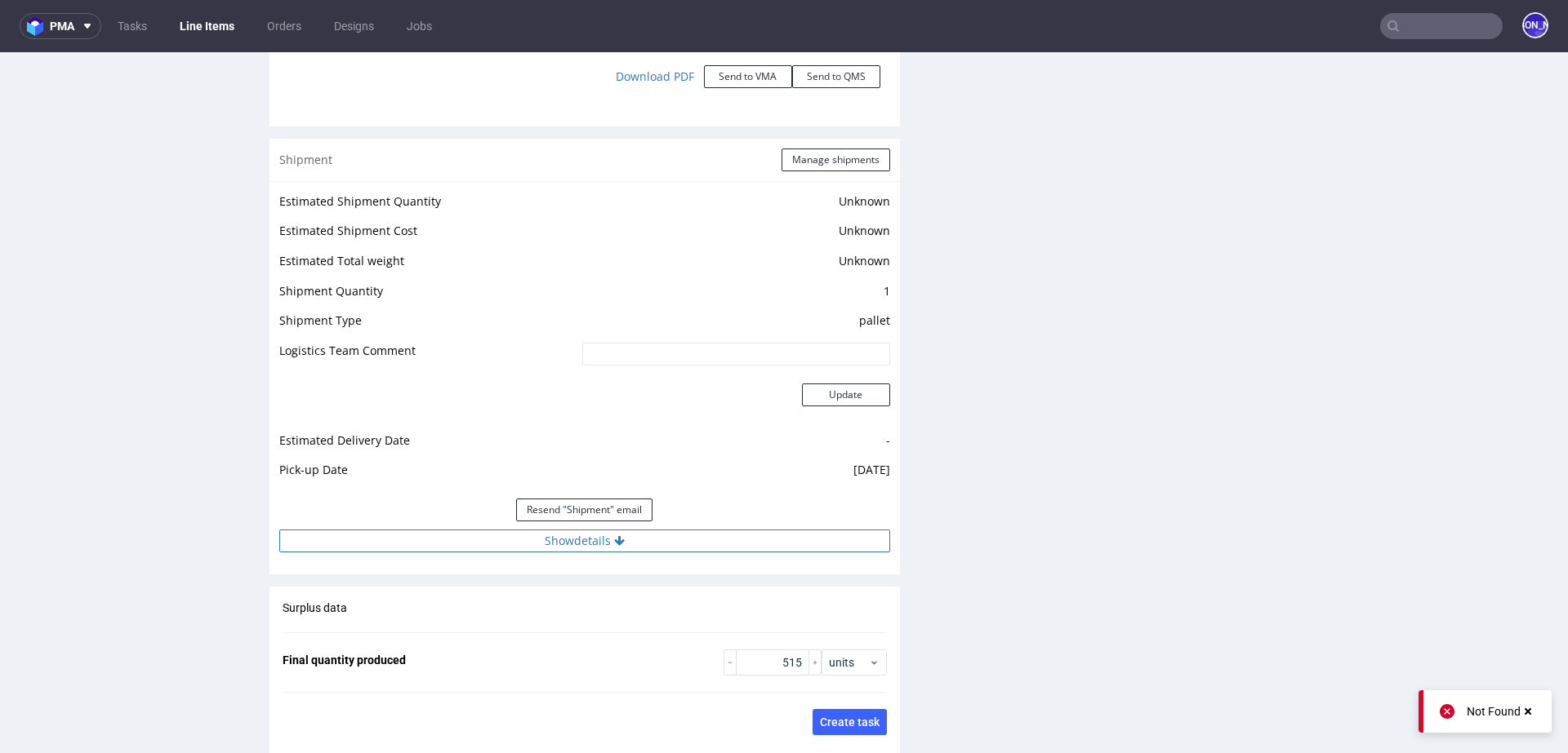
click at [665, 545] on button "Show details" at bounding box center [585, 541] width 611 height 23
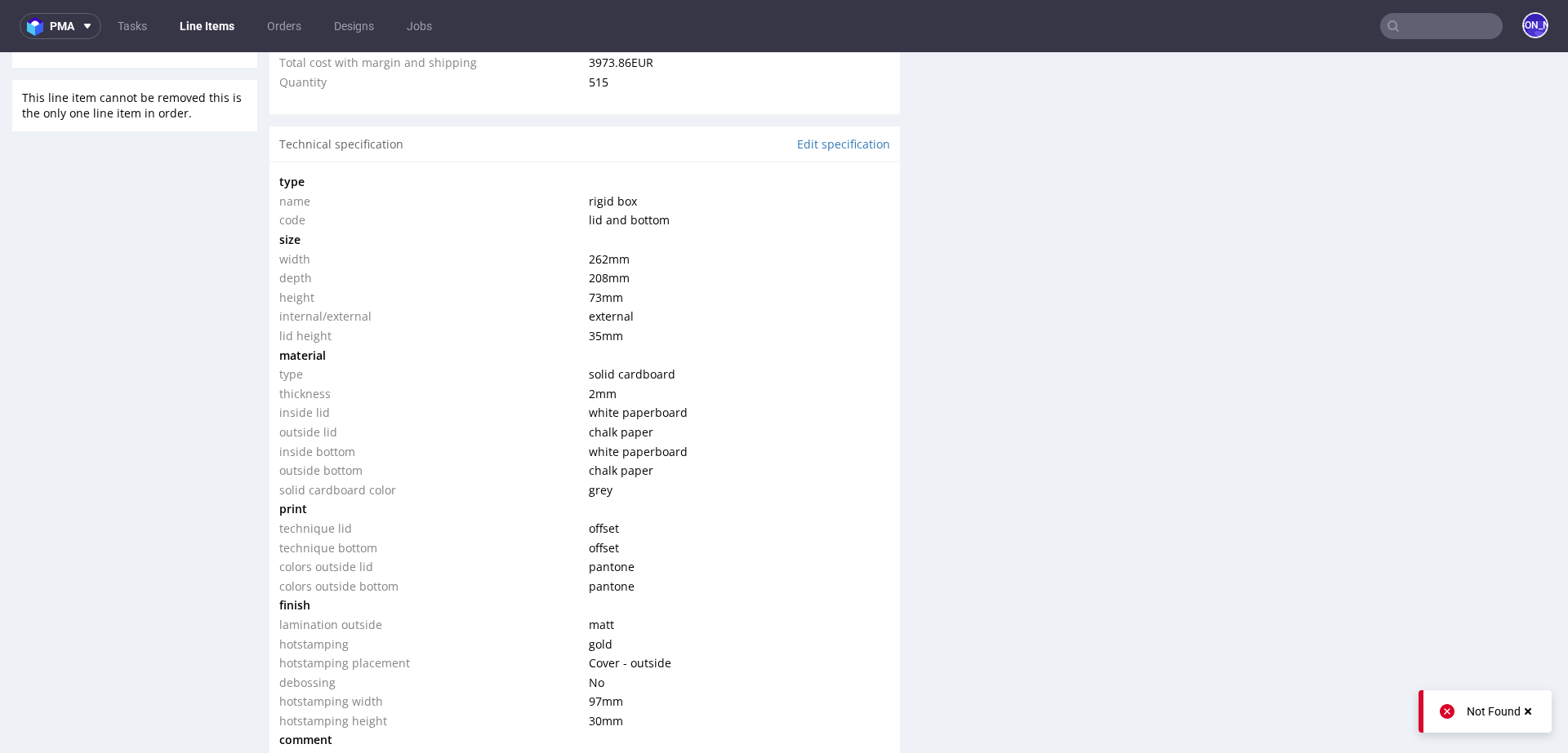
scroll to position [1139, 0]
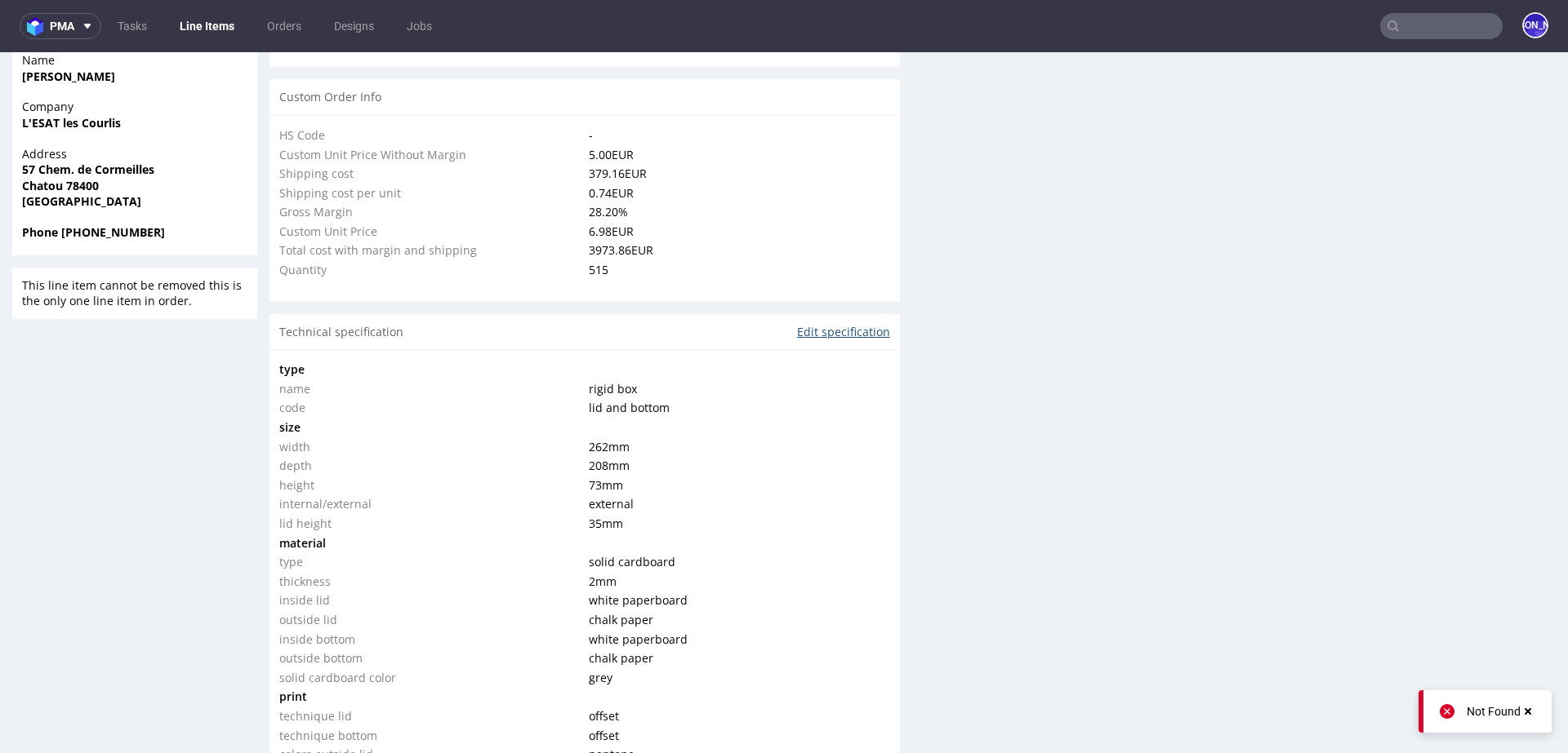
click at [808, 331] on link "Edit specification" at bounding box center [843, 332] width 93 height 17
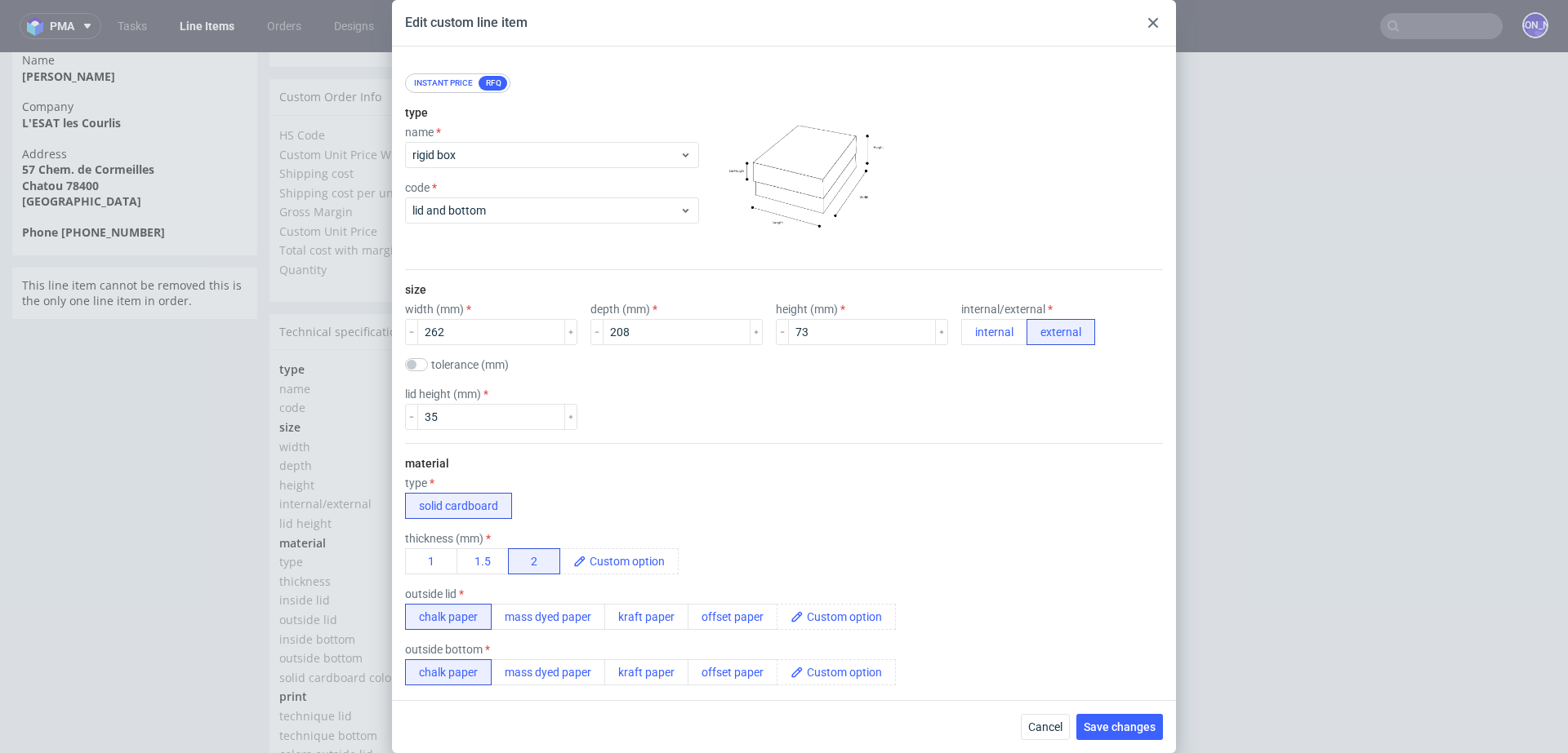
scroll to position [0, 0]
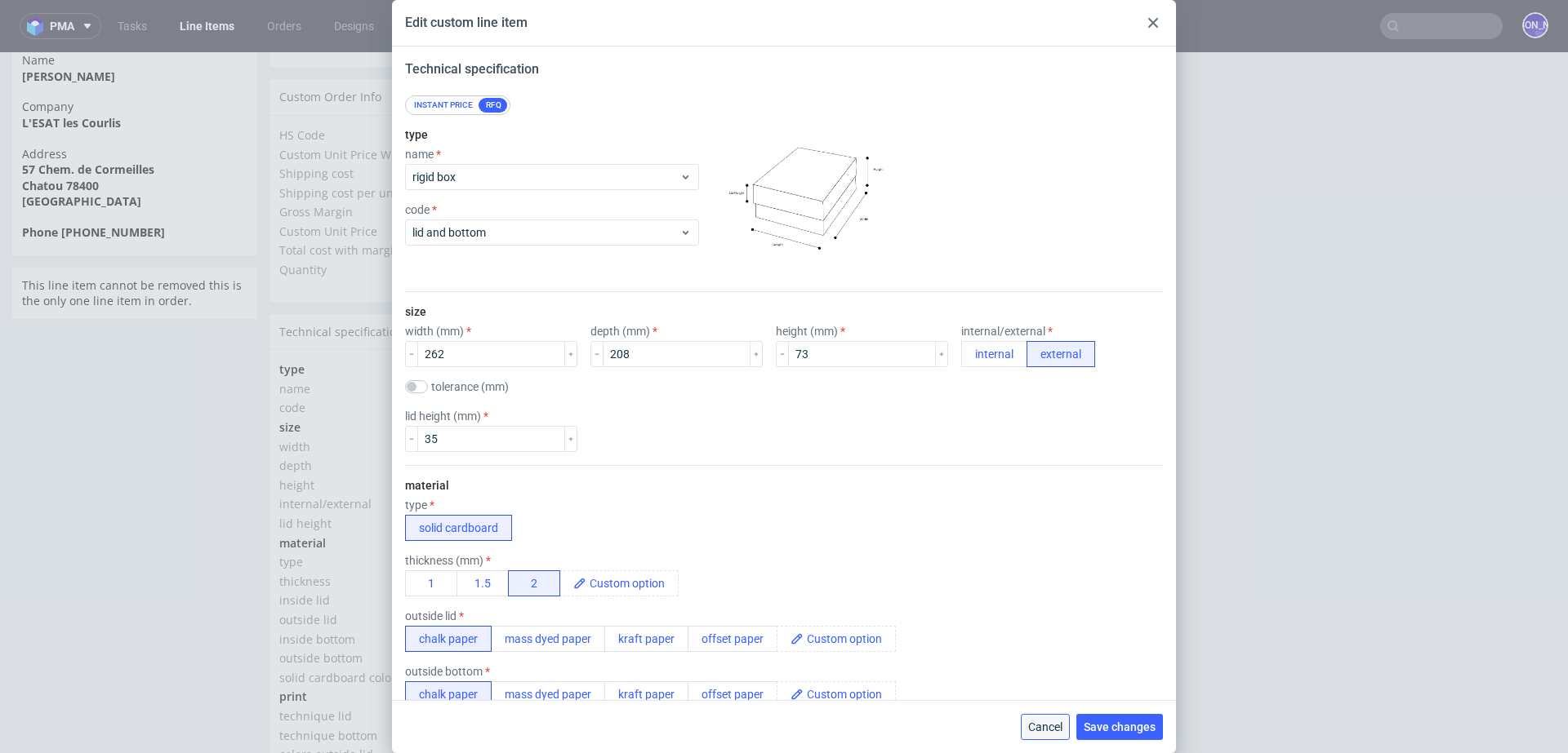
click at [1051, 725] on span "Cancel" at bounding box center [1045, 727] width 35 height 12
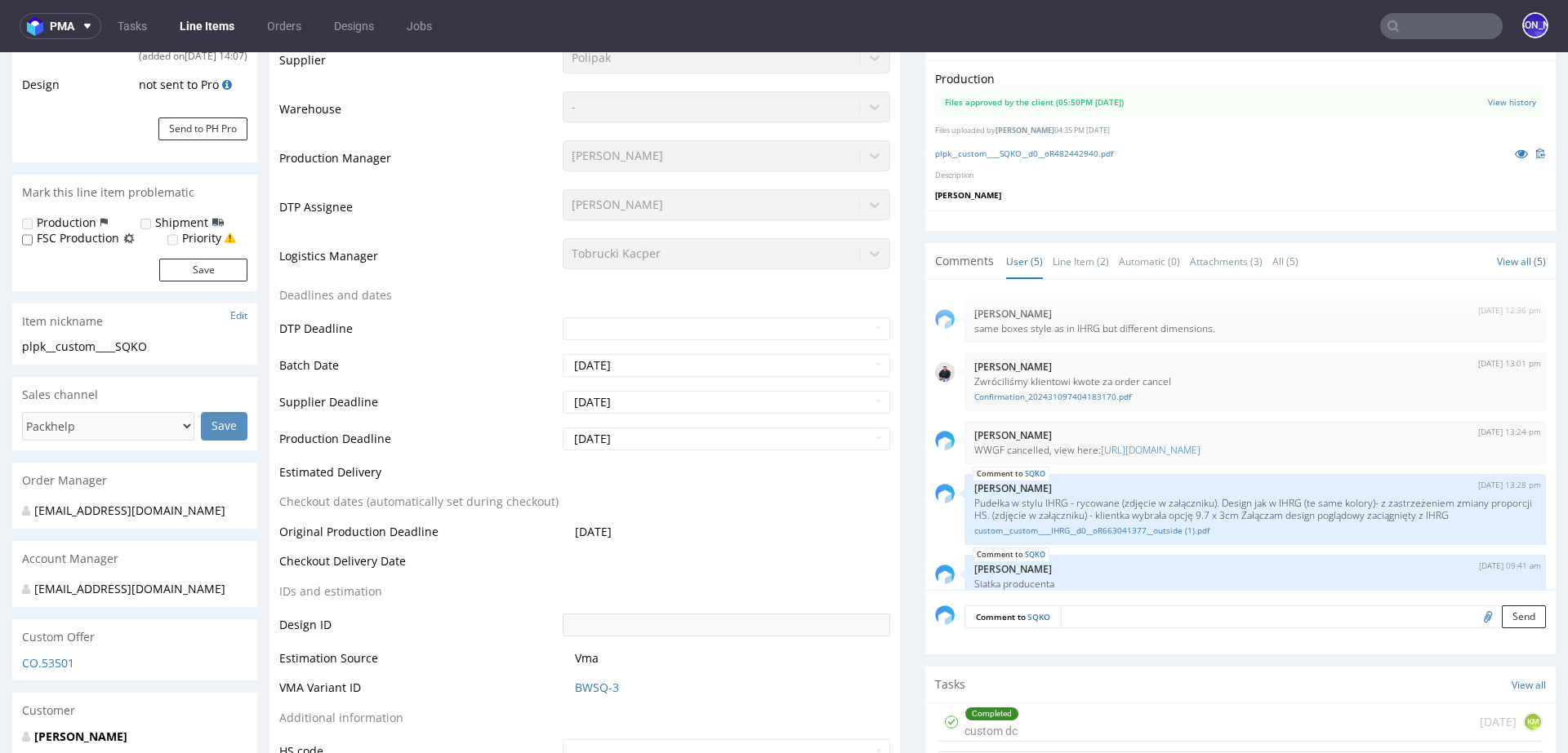
scroll to position [333, 0]
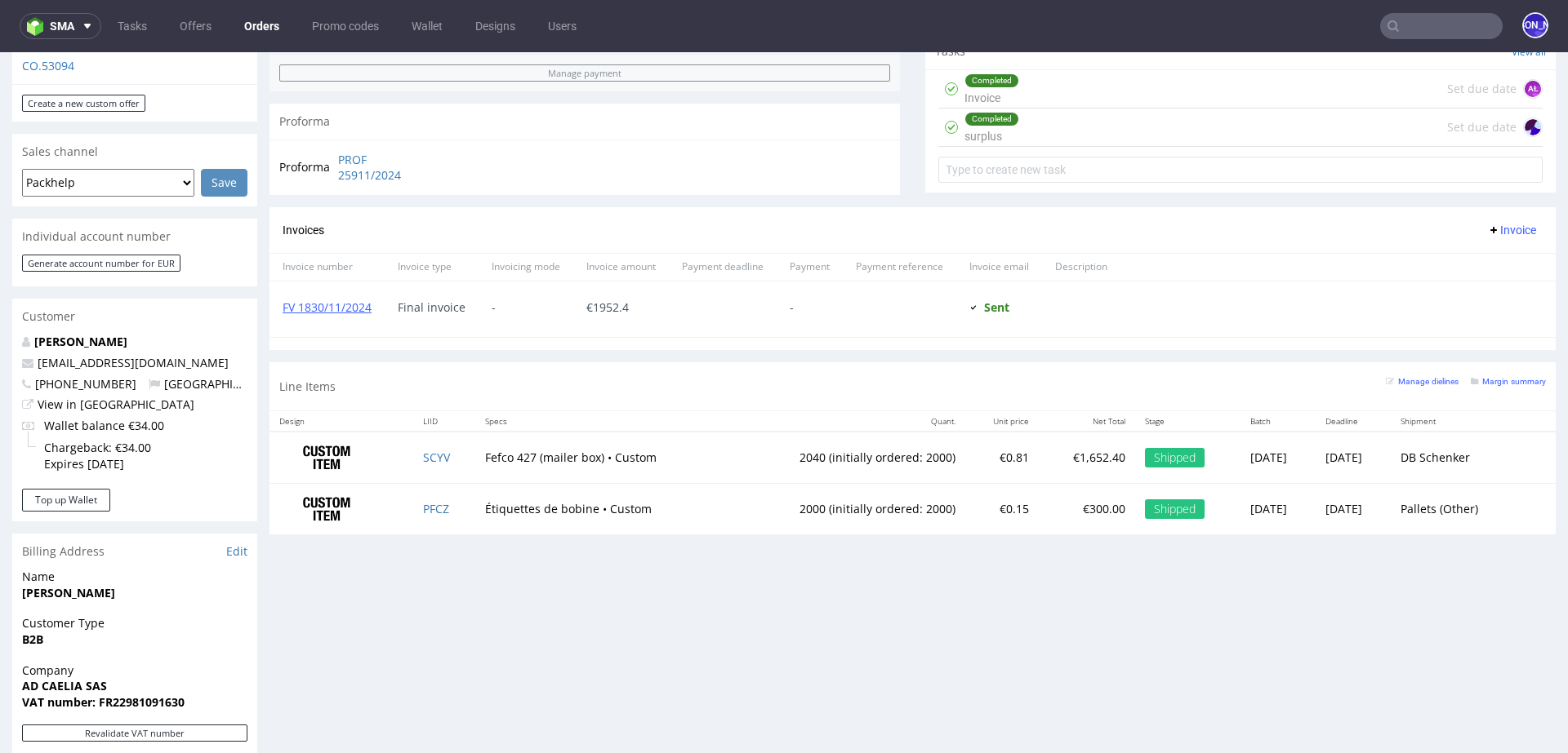
scroll to position [661, 0]
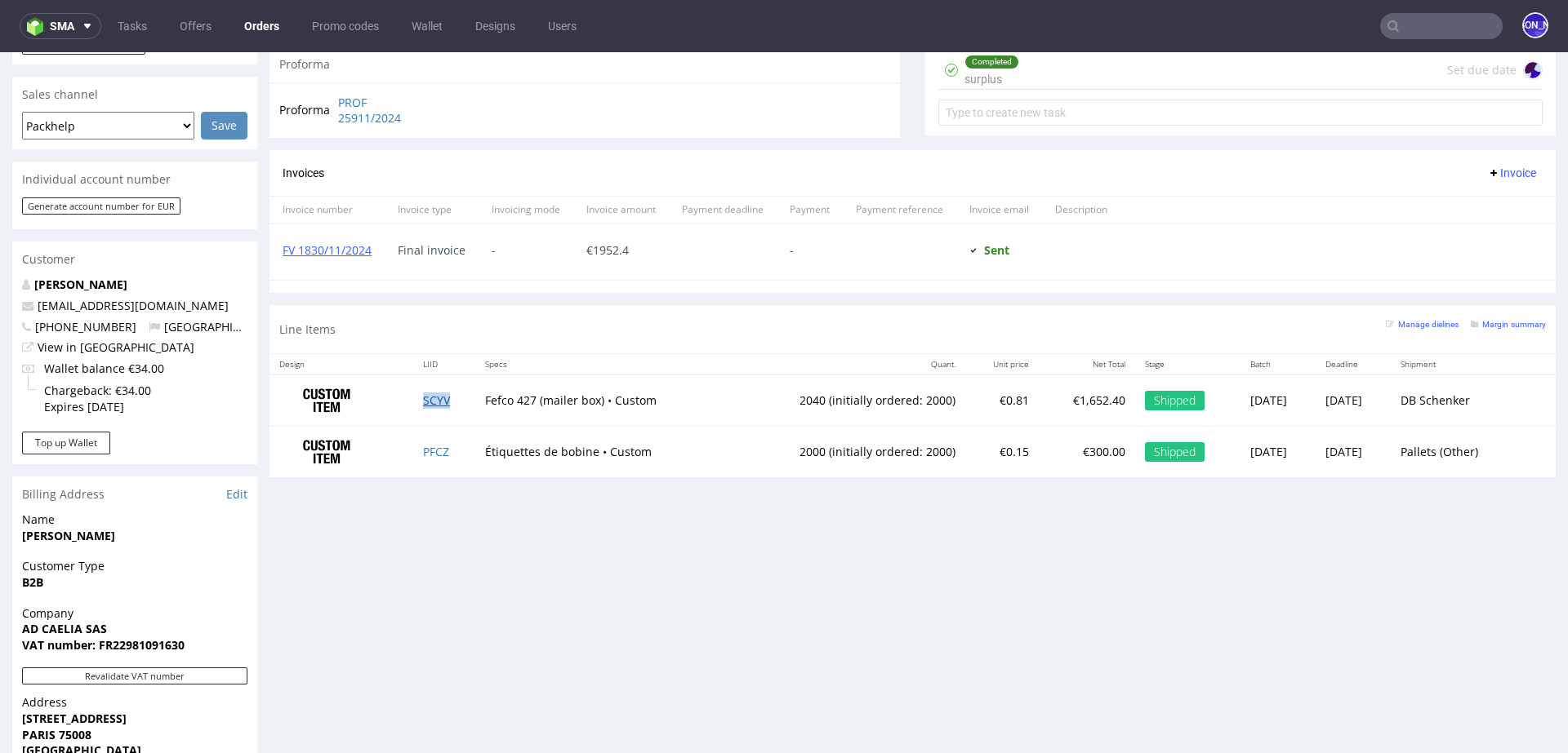
click at [434, 392] on link "SCYV" at bounding box center [436, 400] width 27 height 16
click at [430, 448] on link "PFCZ" at bounding box center [436, 452] width 26 height 16
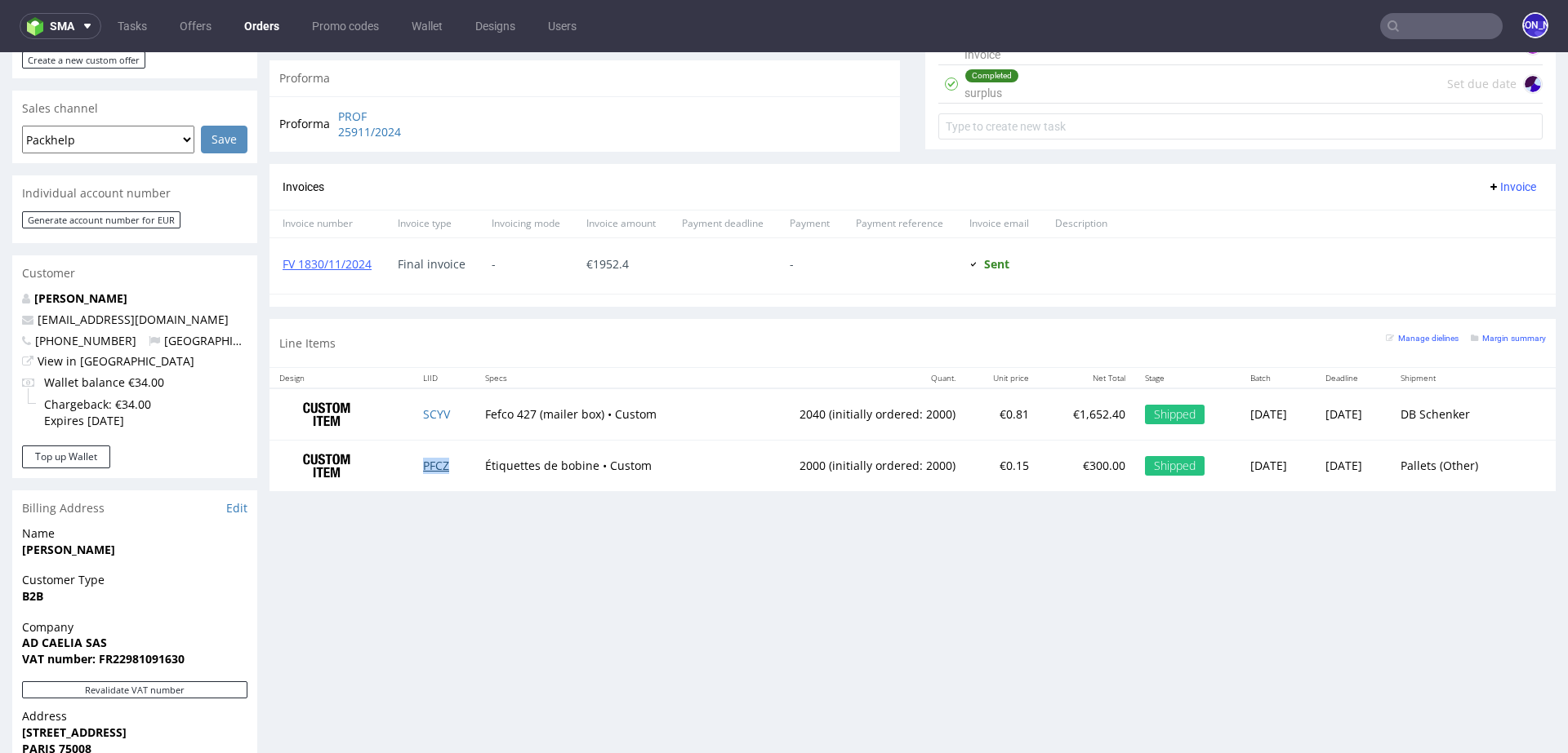
scroll to position [648, 0]
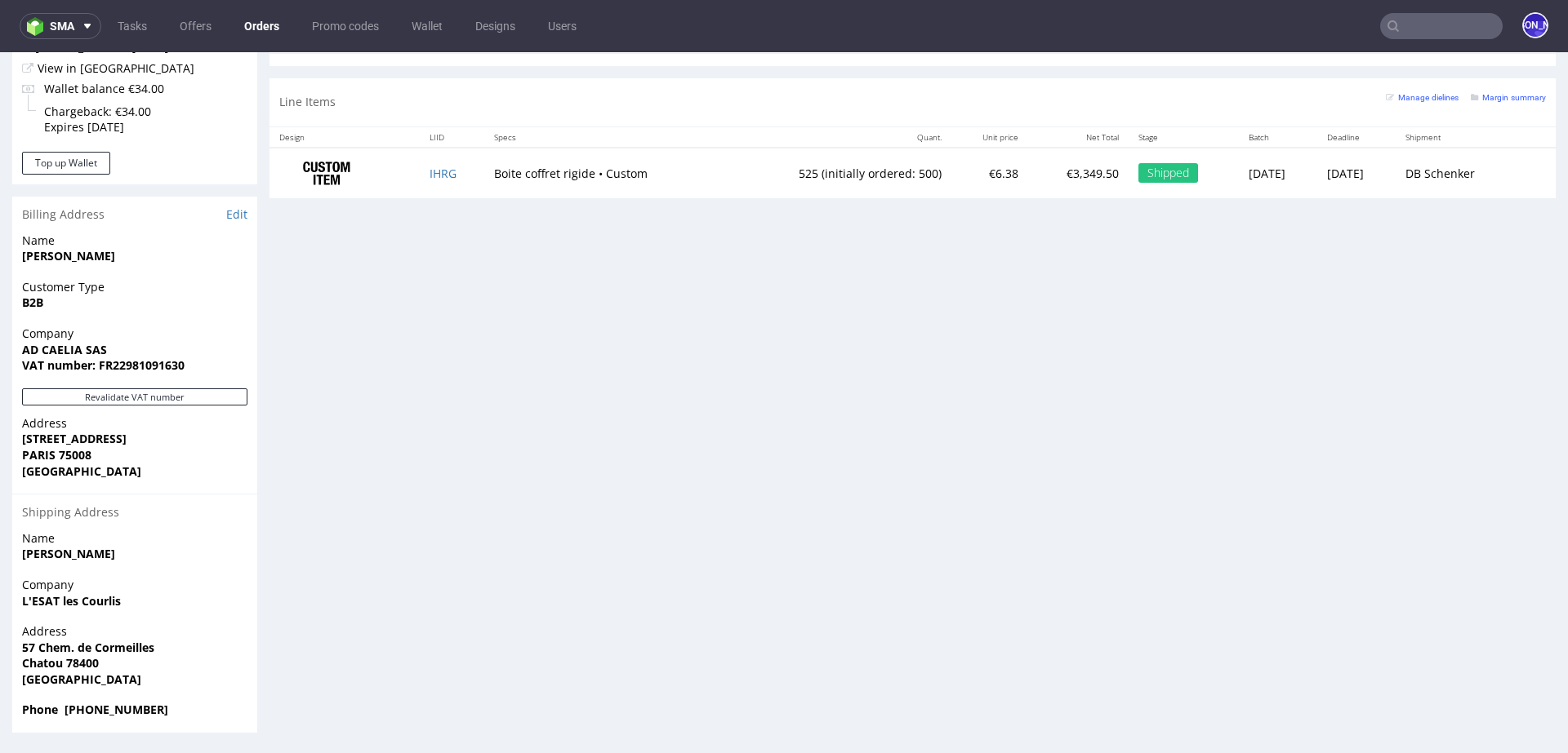
scroll to position [4, 0]
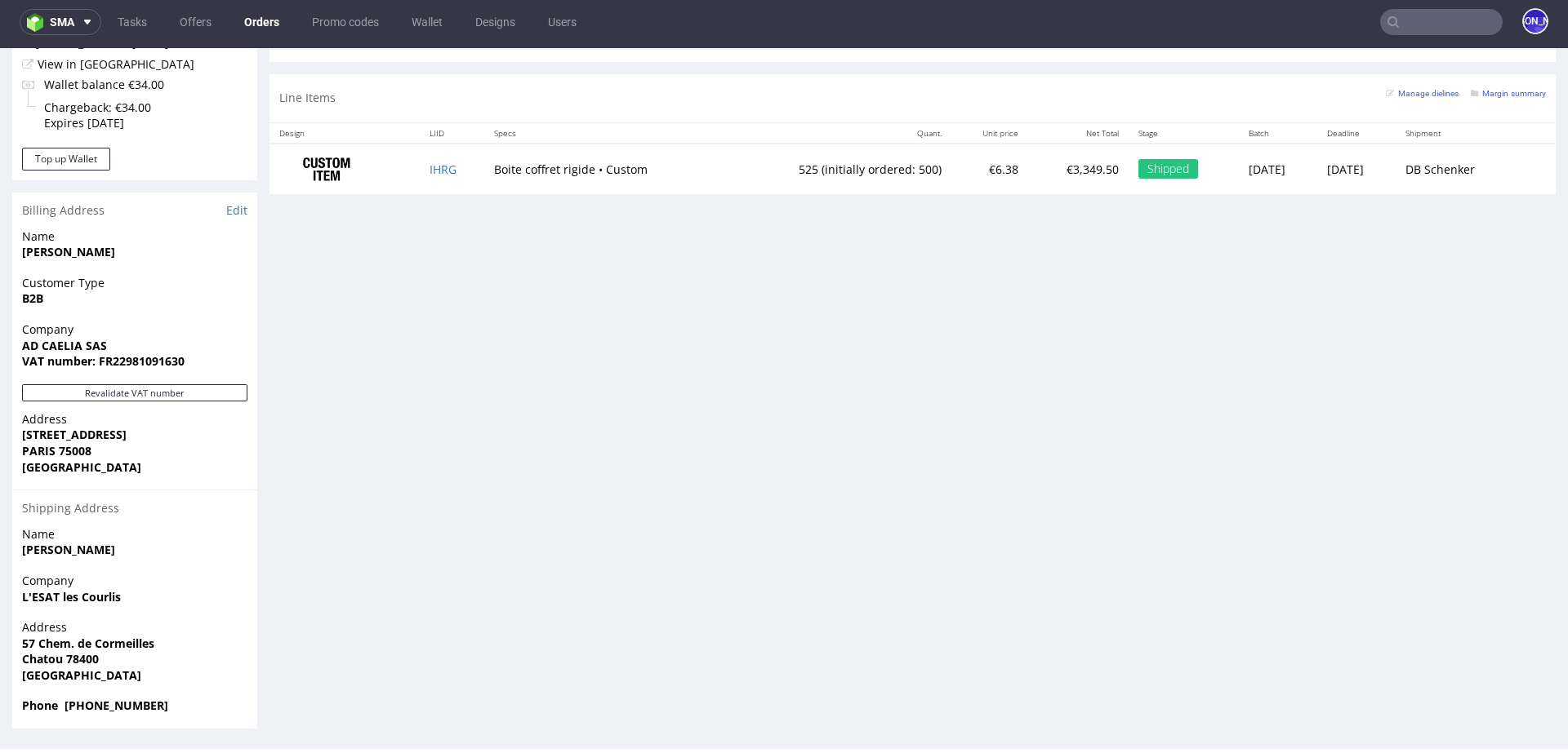
drag, startPoint x: 23, startPoint y: 533, endPoint x: 200, endPoint y: 704, distance: 246.1
click at [200, 704] on section "Billing Address Edit Name [PERSON_NAME] Customer Type B2B Company AD CAELIA SAS…" at bounding box center [134, 460] width 245 height 537
copy section "Name [PERSON_NAME] Company L'ESAT les Courlis Address [STREET_ADDRESS] Phone [P…"
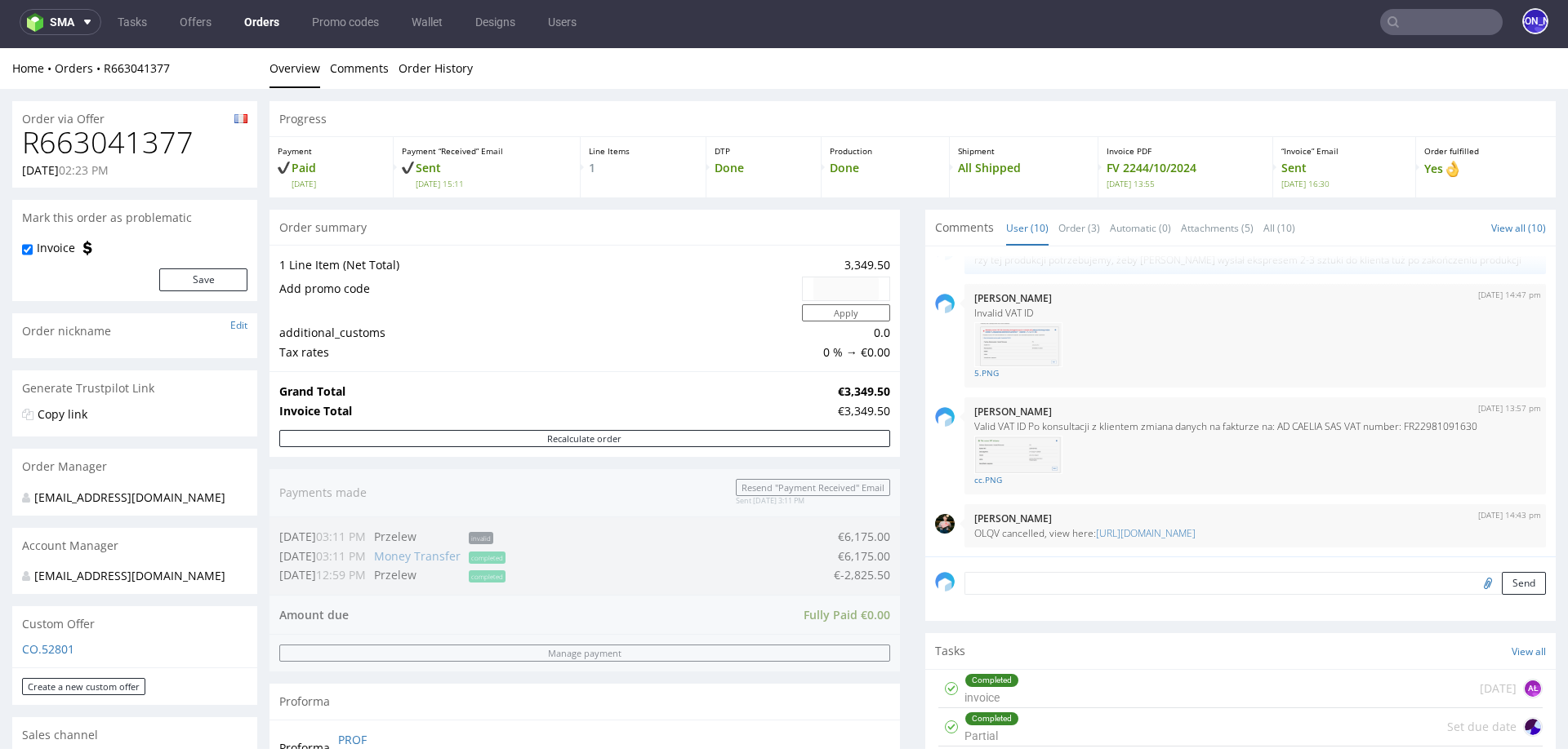
click at [1401, 26] on input "text" at bounding box center [1441, 22] width 123 height 26
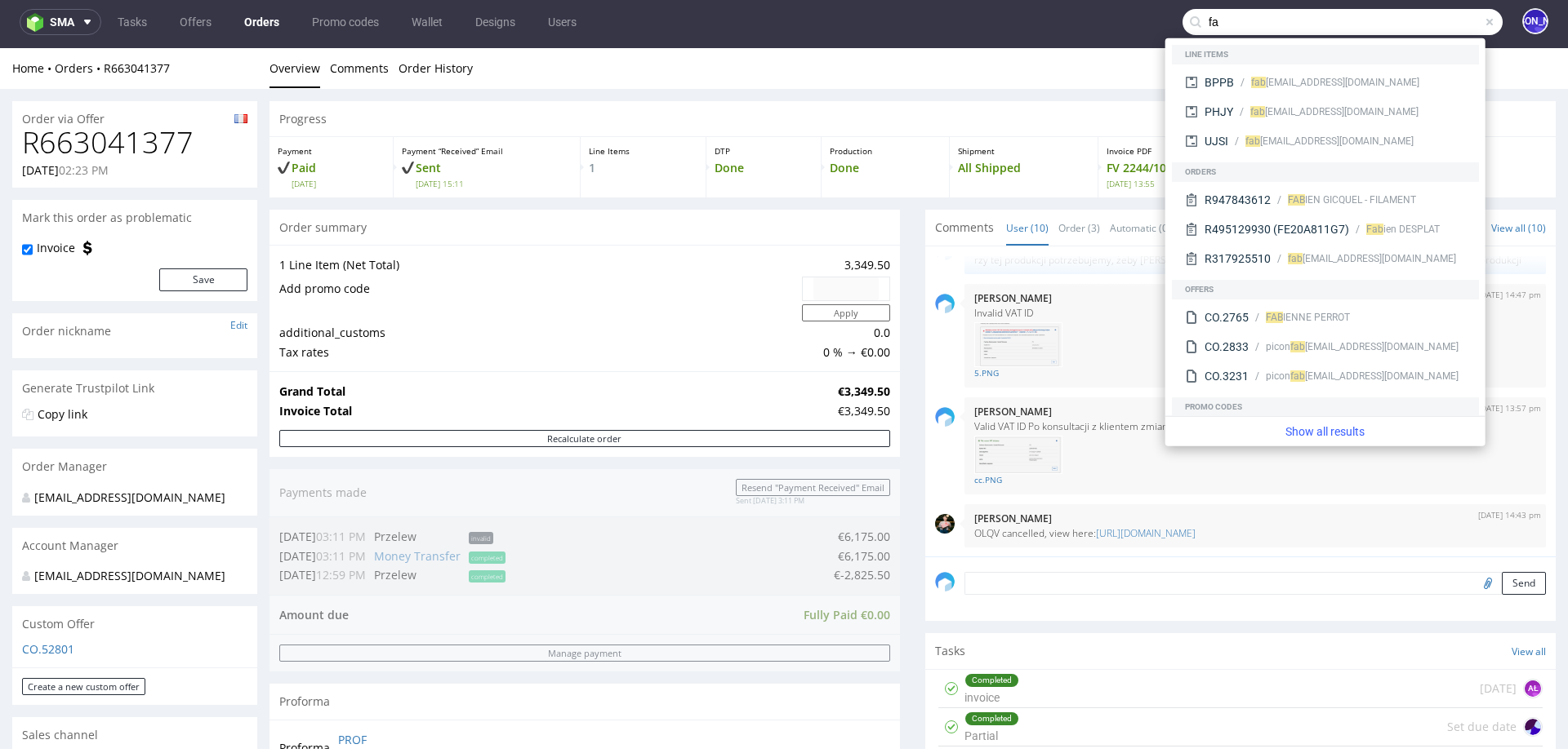
type input "f"
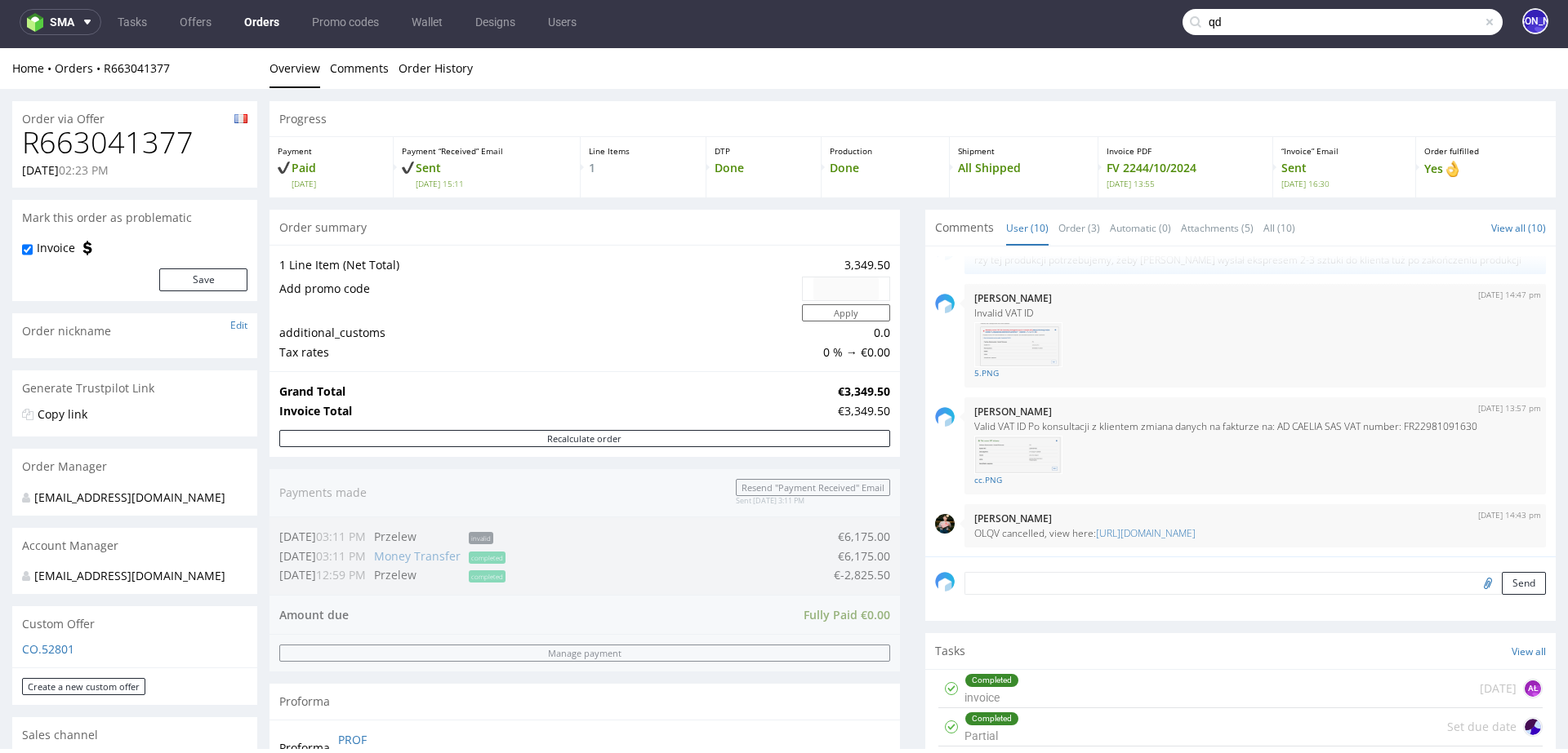
type input "q"
type input "ad caelia"
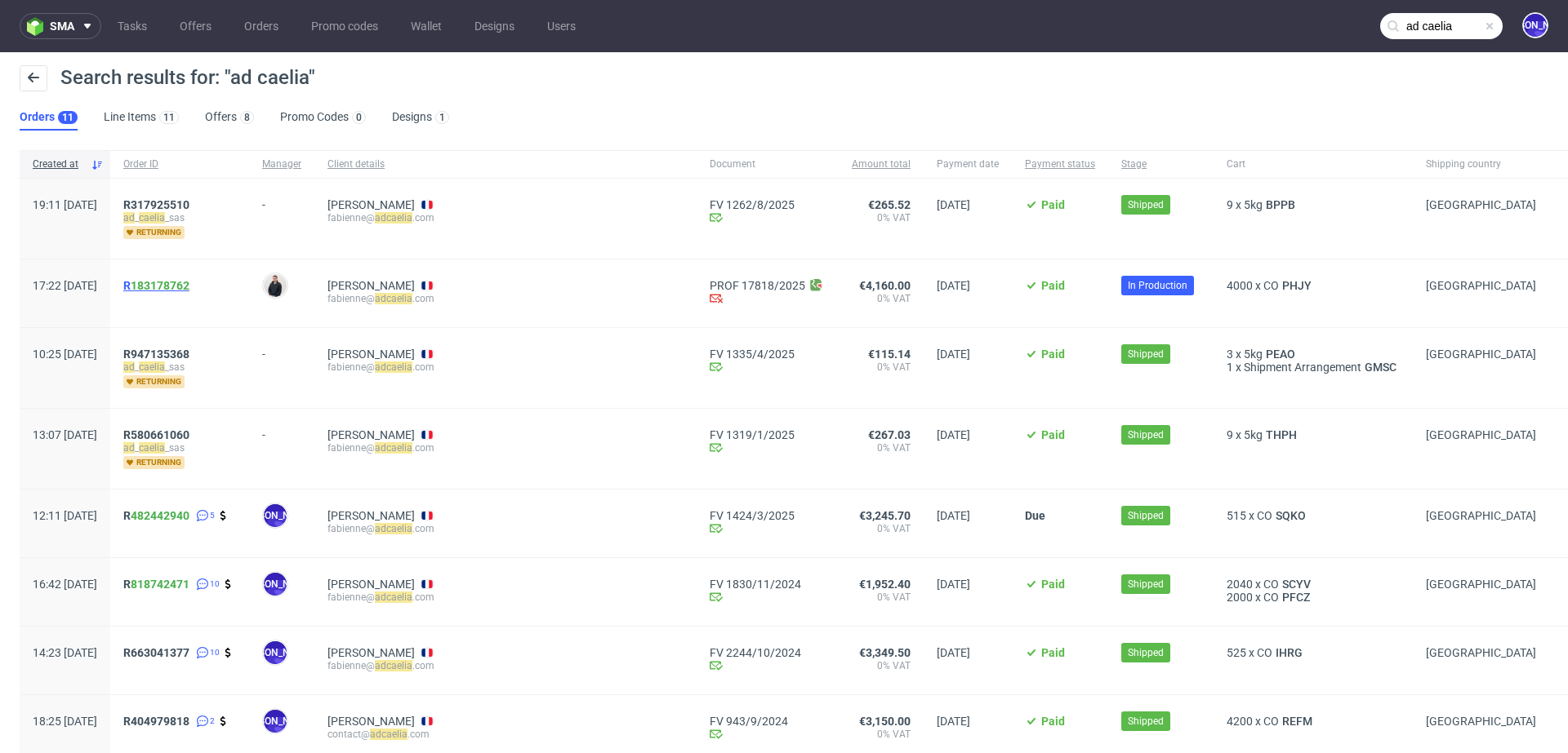
click at [175, 287] on span "R 183178762" at bounding box center [156, 286] width 66 height 13
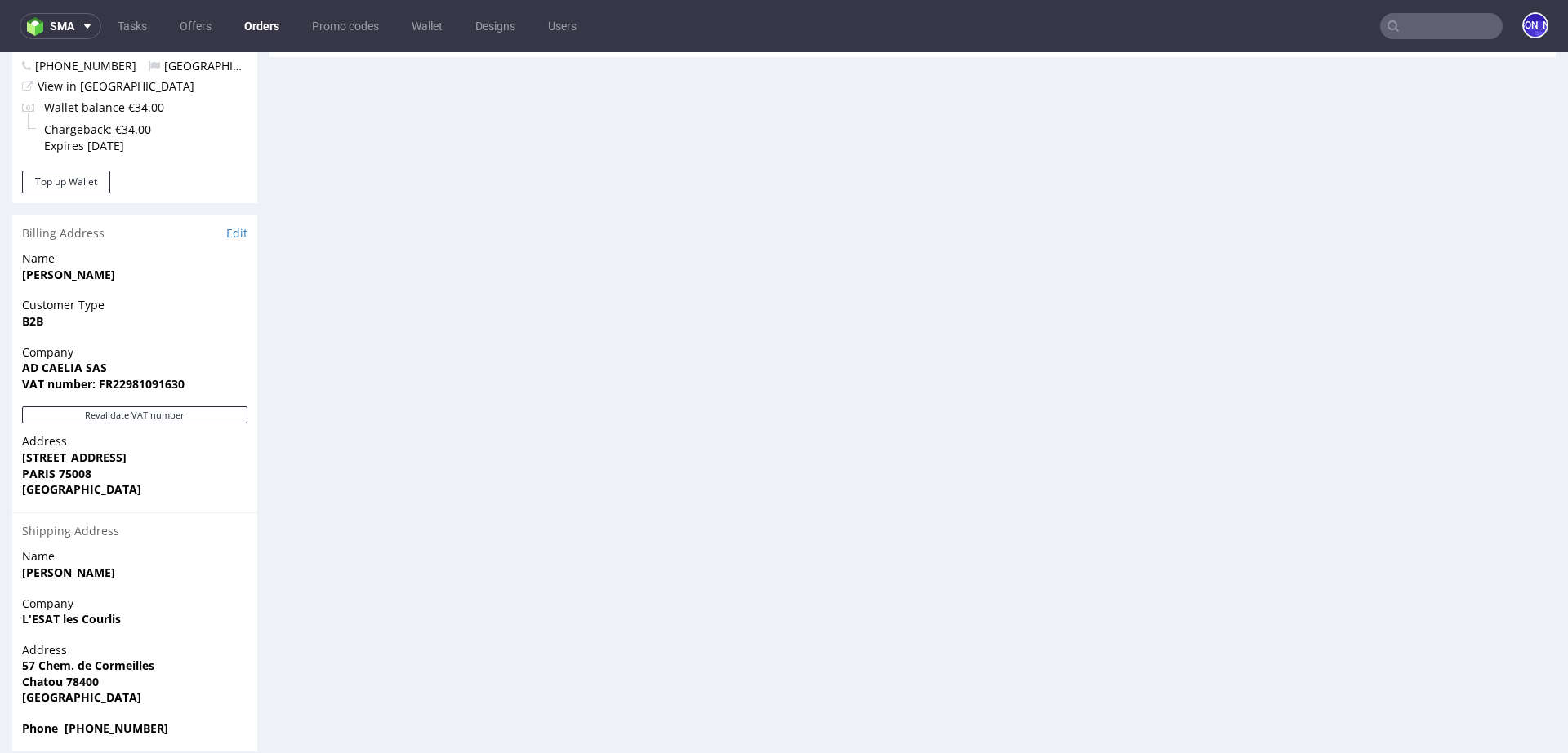
scroll to position [925, 0]
drag, startPoint x: 144, startPoint y: 258, endPoint x: 6, endPoint y: 258, distance: 138.0
copy strong "[PERSON_NAME]"
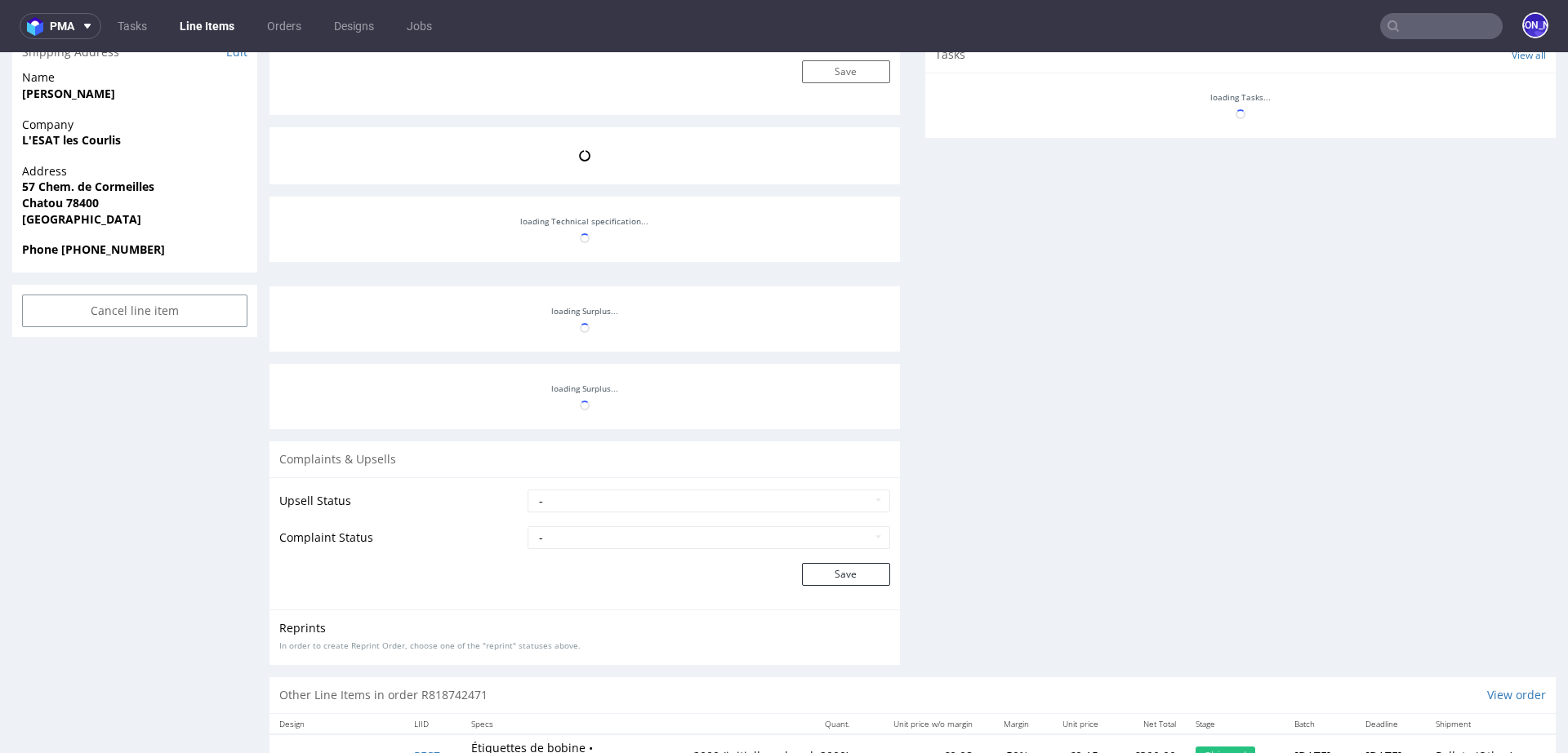
scroll to position [1138, 0]
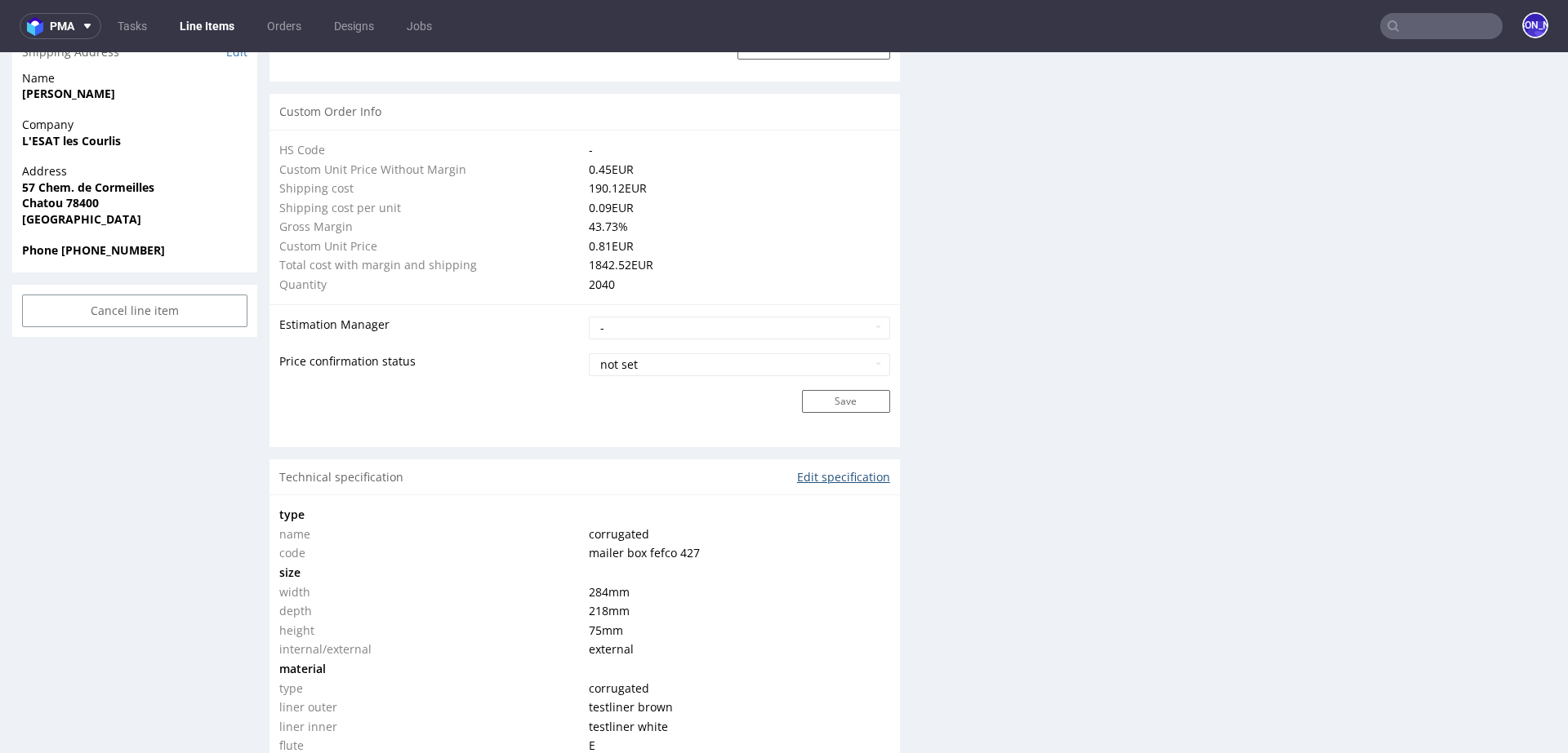
click at [825, 470] on link "Edit specification" at bounding box center [843, 477] width 93 height 17
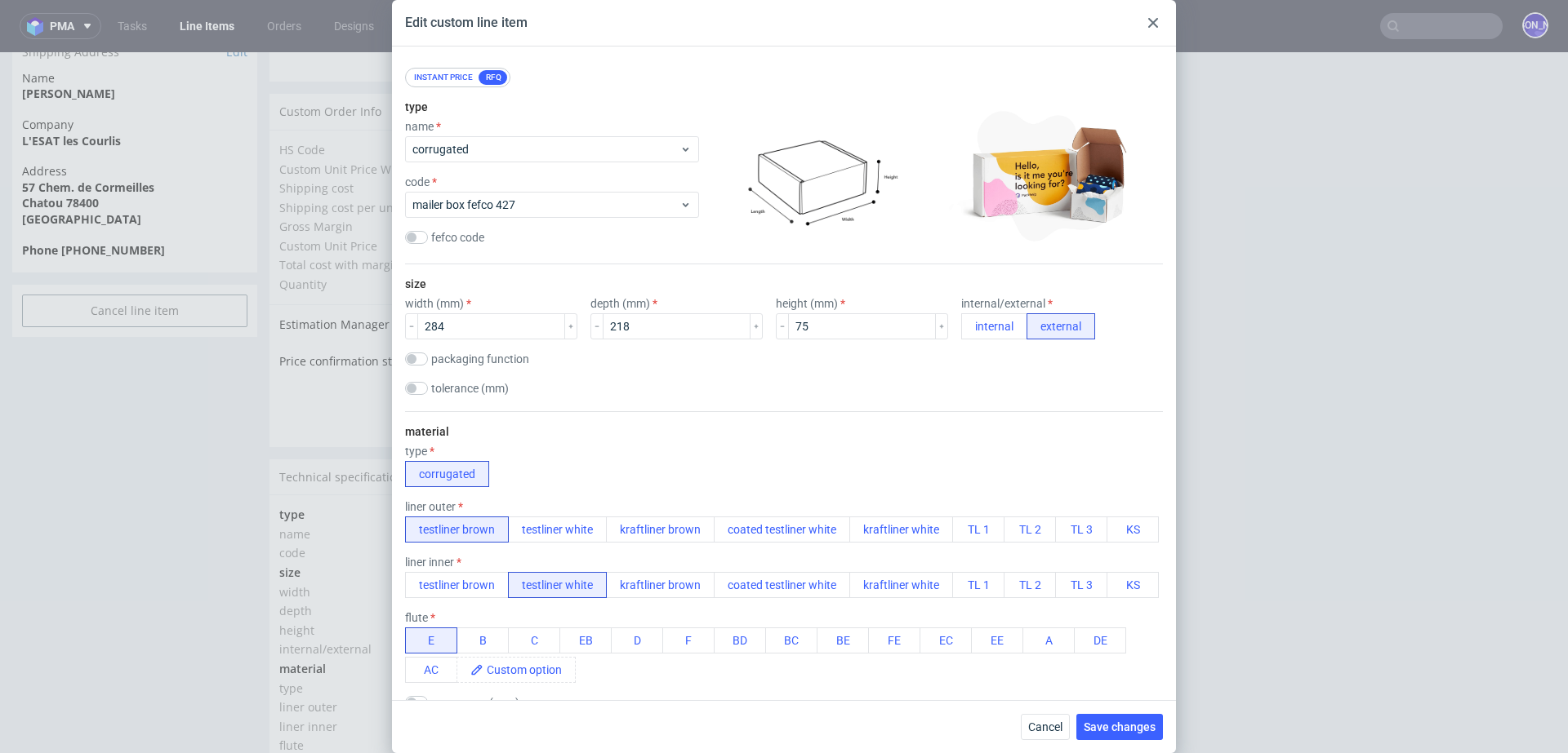
scroll to position [0, 0]
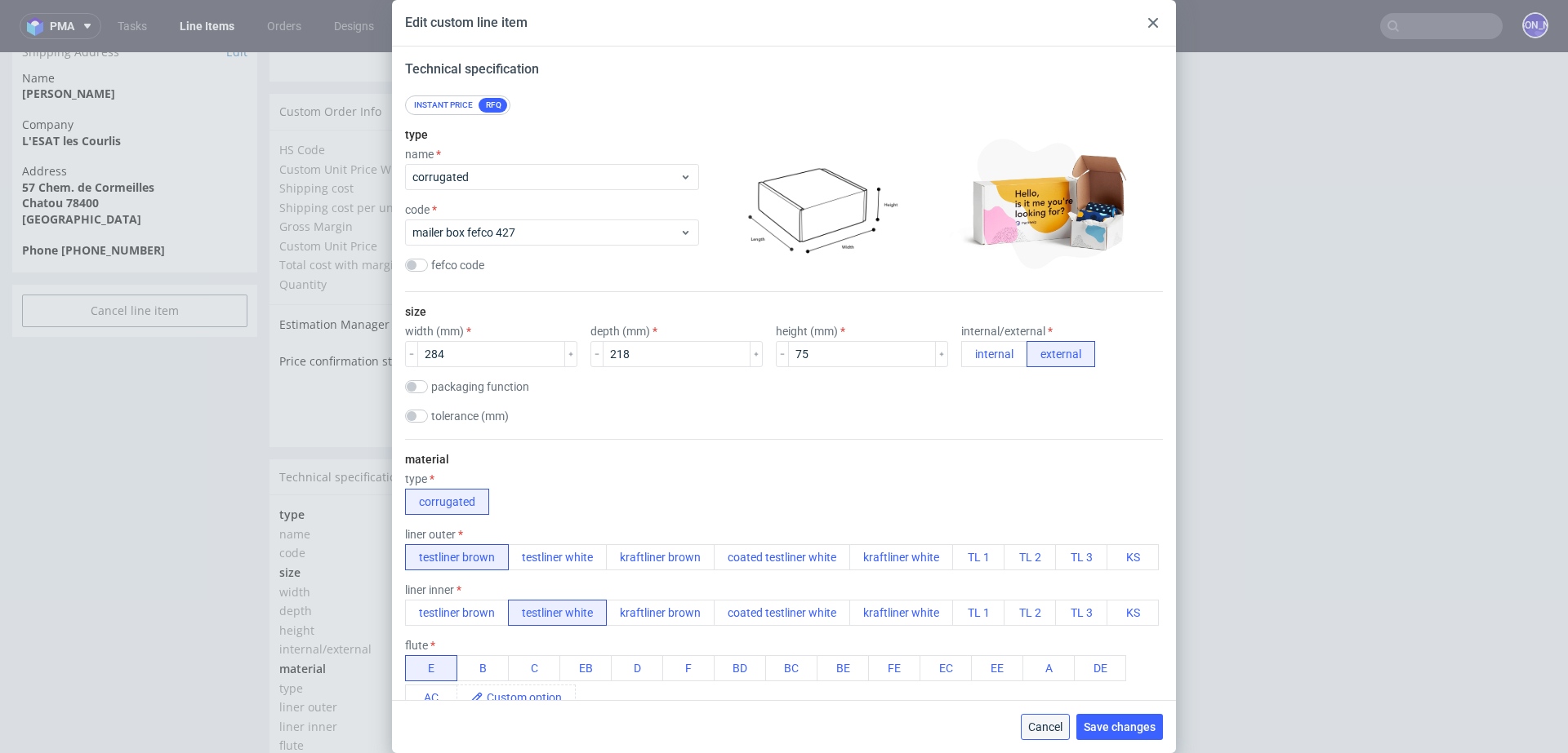
click at [1037, 725] on span "Cancel" at bounding box center [1045, 727] width 35 height 12
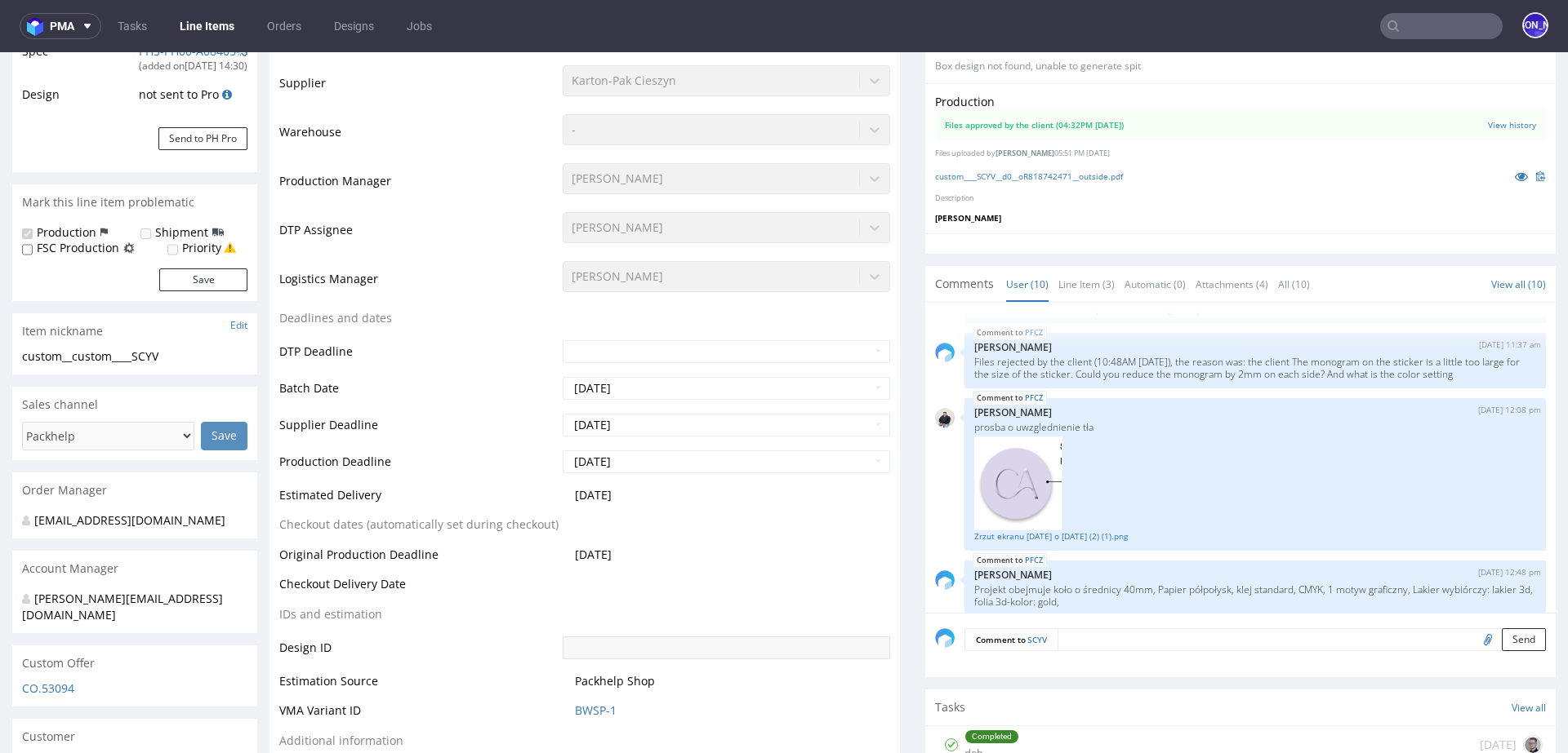
scroll to position [572, 0]
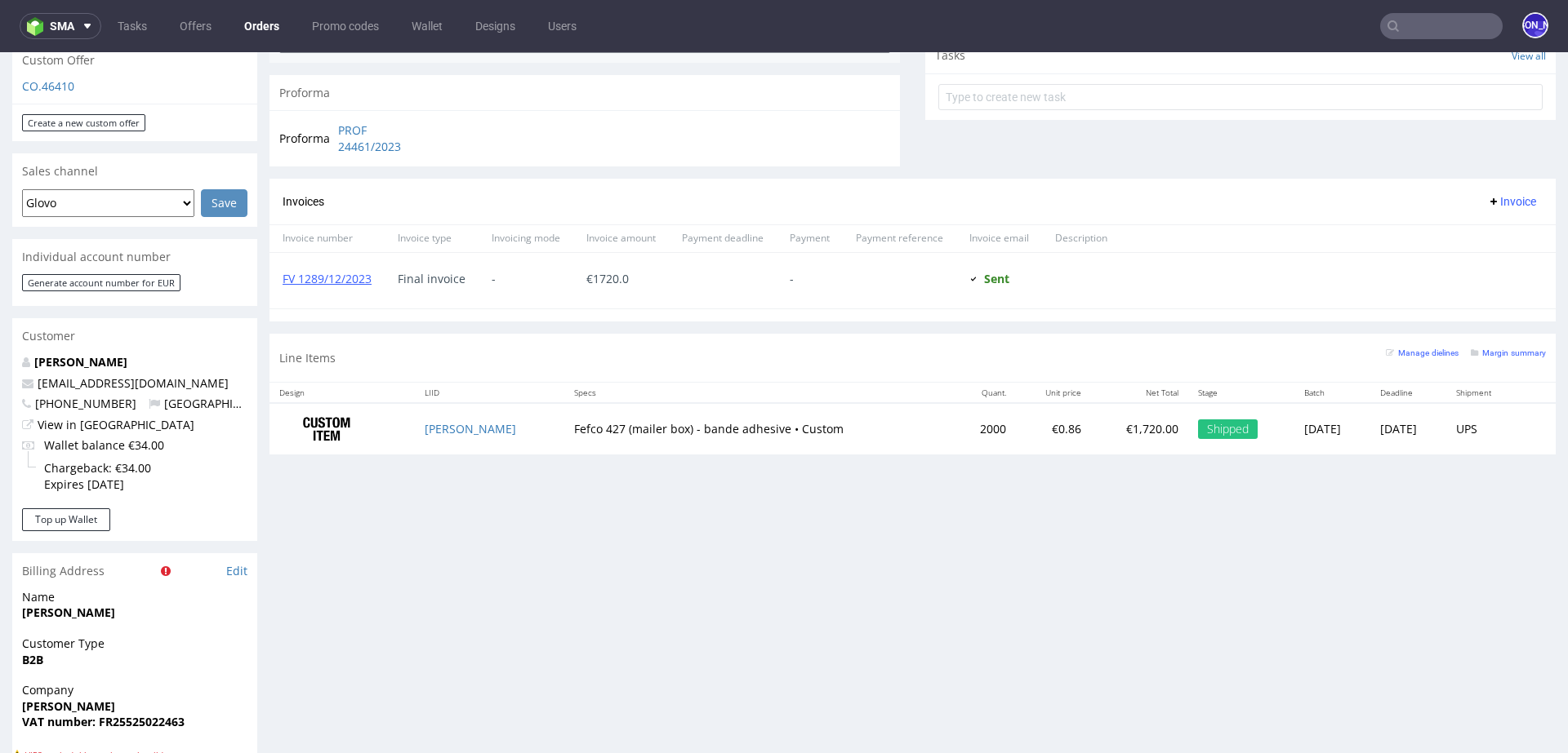
scroll to position [387, 0]
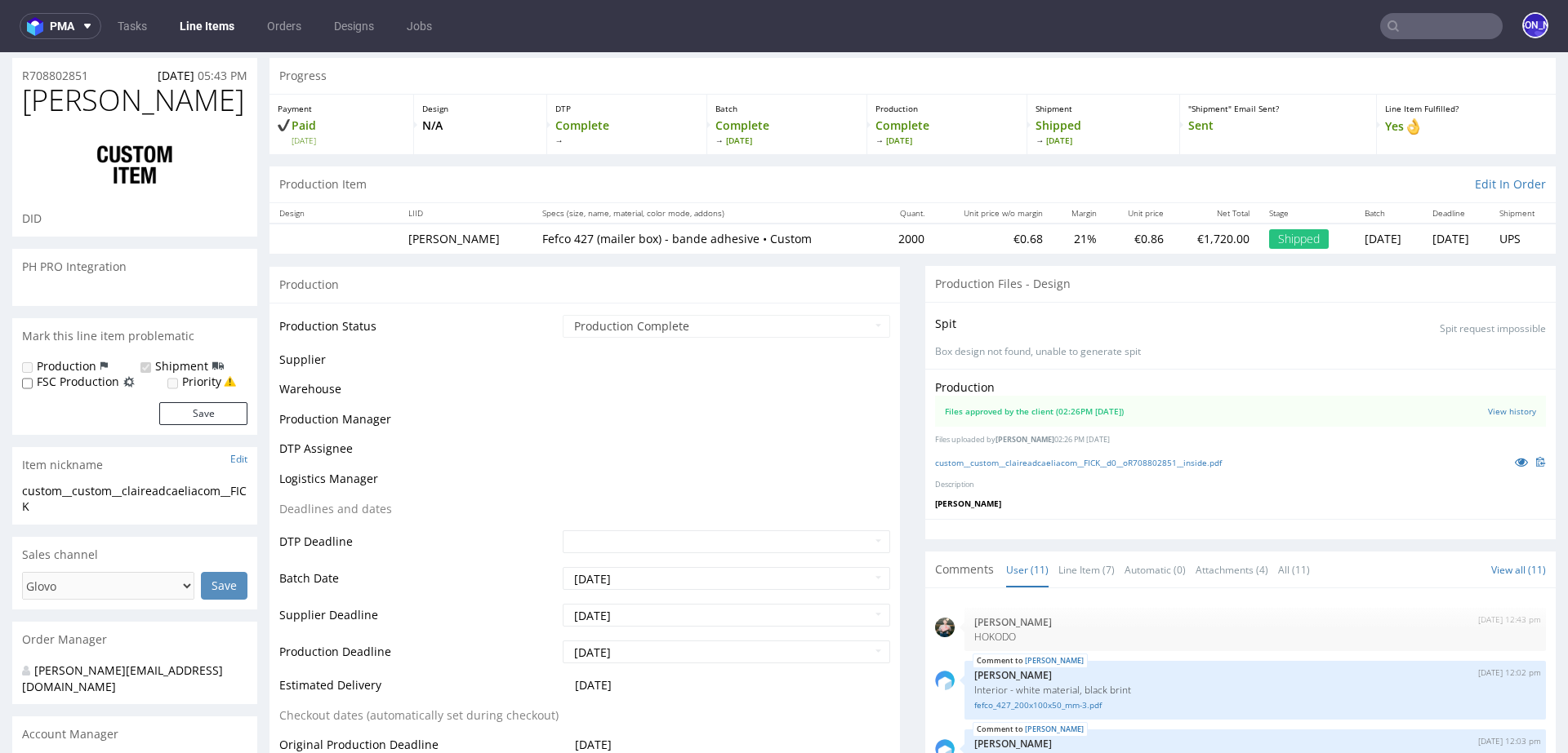
scroll to position [355, 0]
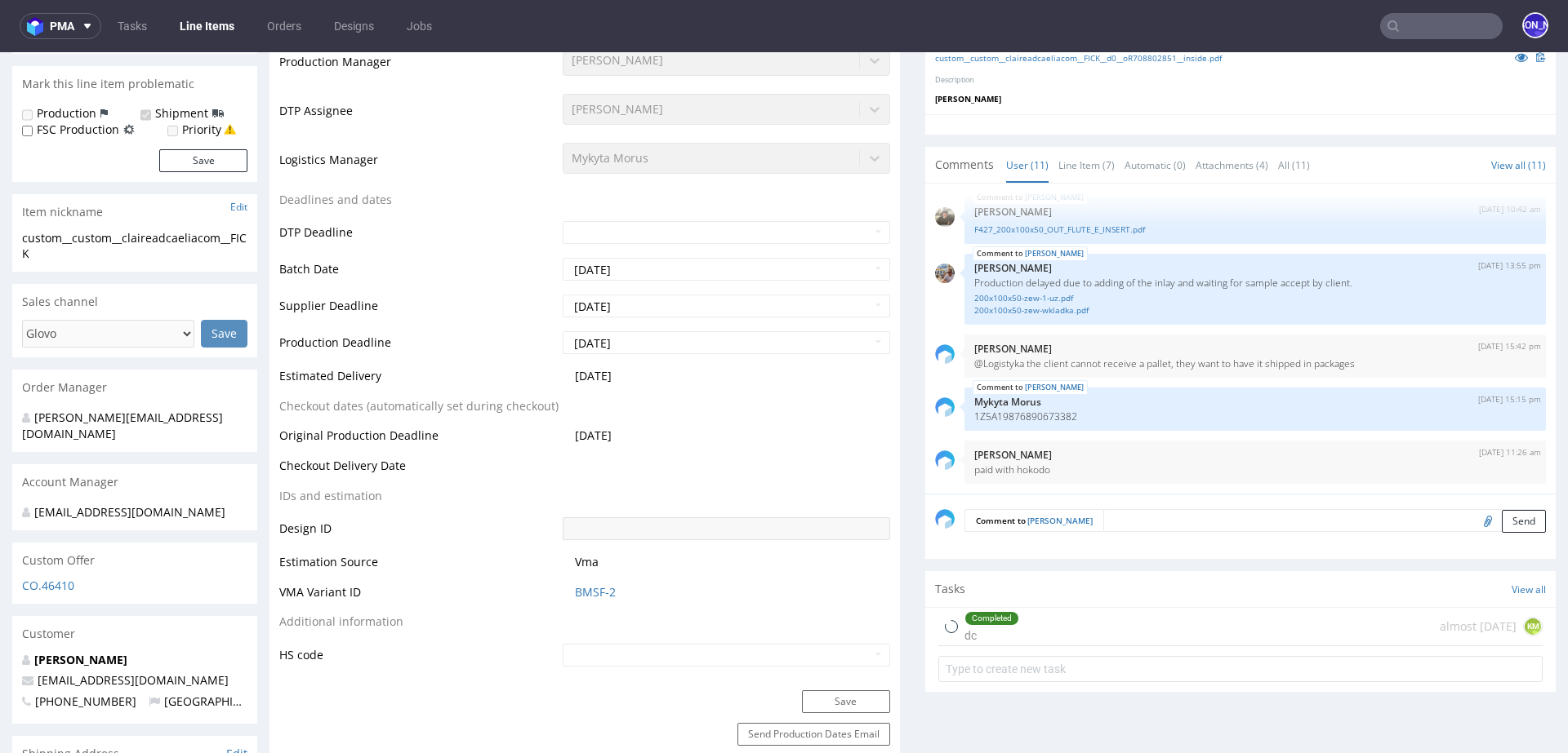
select select "in_progress"
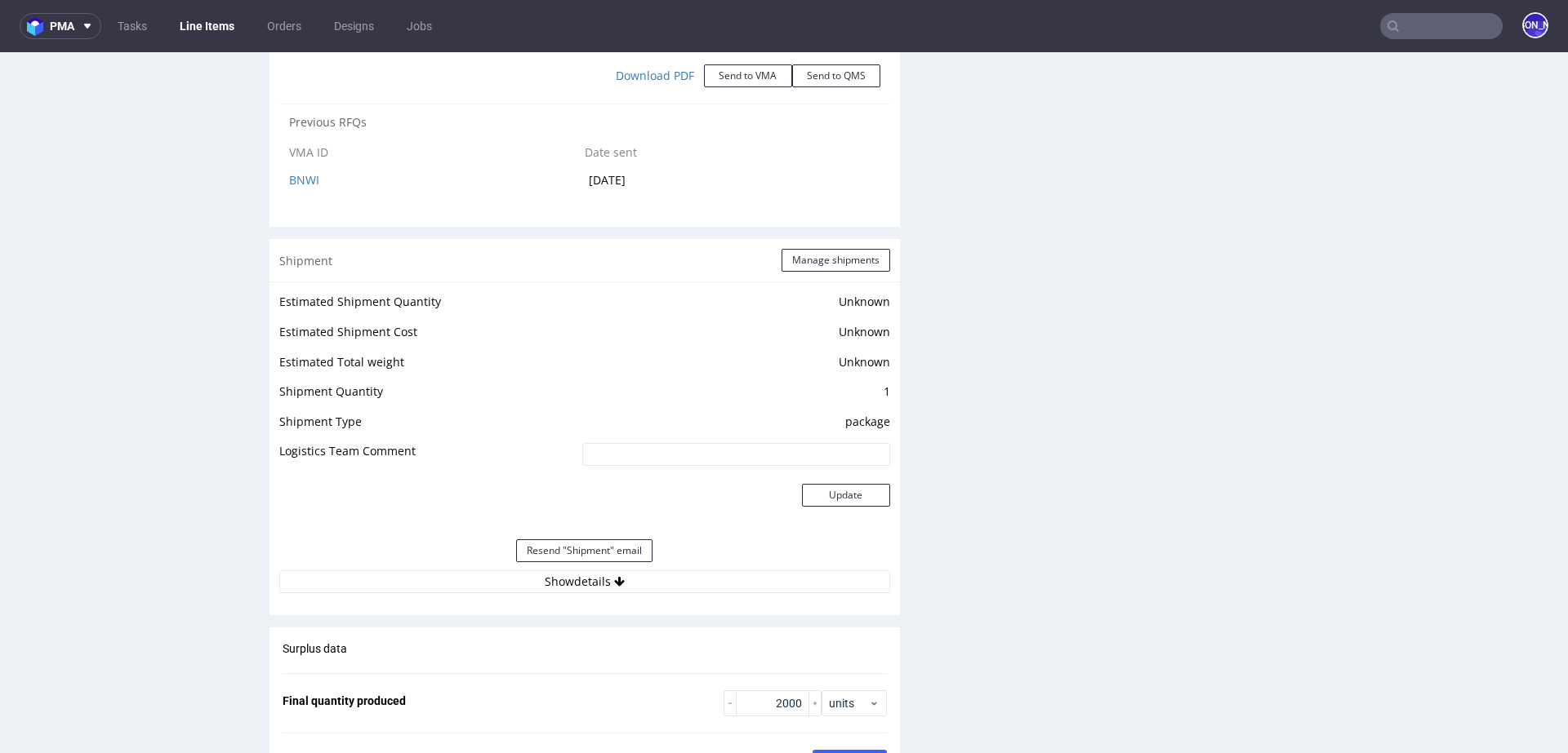
scroll to position [1980, 0]
click at [618, 573] on icon at bounding box center [619, 579] width 11 height 12
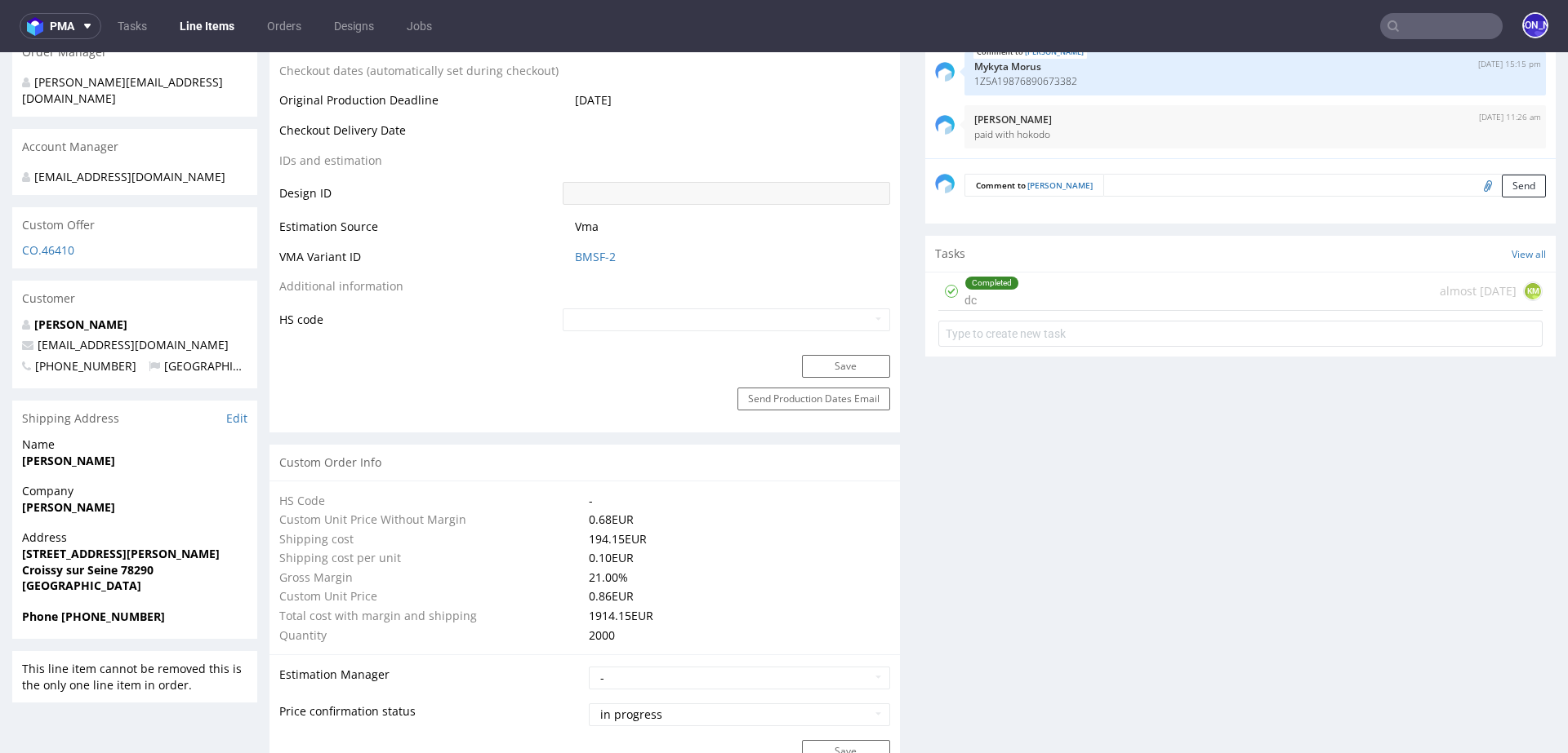
scroll to position [914, 0]
